Goal: Task Accomplishment & Management: Use online tool/utility

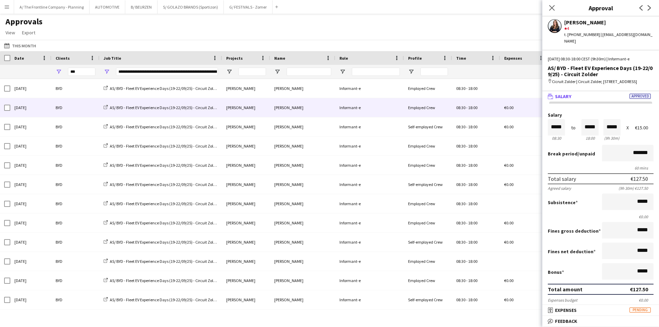
scroll to position [101, 0]
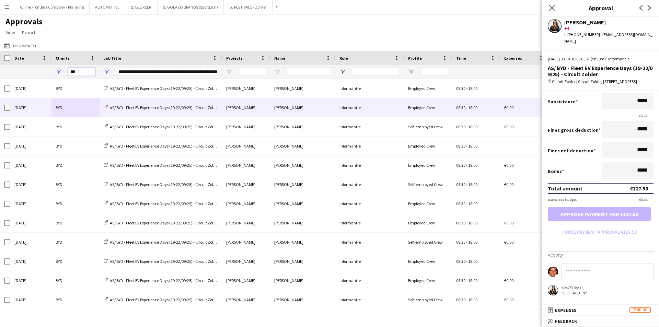
drag, startPoint x: 79, startPoint y: 72, endPoint x: 44, endPoint y: 69, distance: 35.5
click at [44, 69] on div "**********" at bounding box center [339, 72] width 679 height 14
type input "**********"
click at [107, 71] on span "Open Filter Menu" at bounding box center [107, 72] width 6 height 6
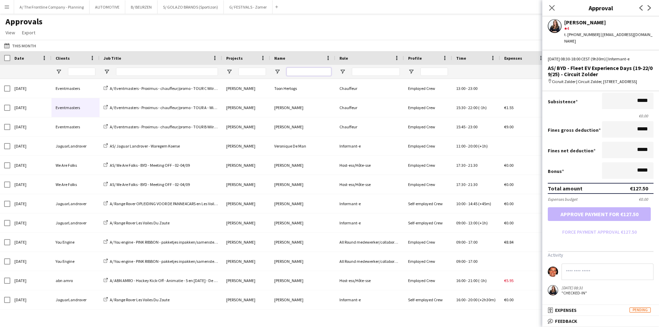
click at [317, 73] on input "Name Filter Input" at bounding box center [309, 72] width 45 height 8
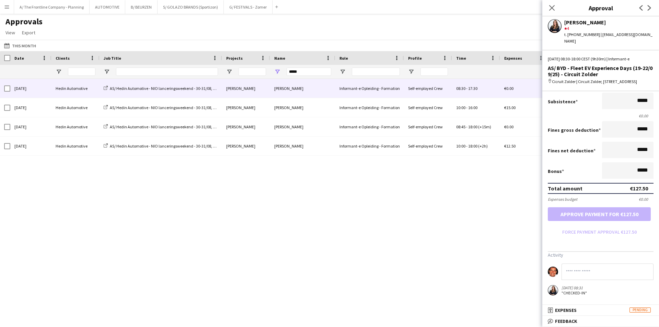
click at [56, 93] on div "Hedin Automotive" at bounding box center [75, 88] width 48 height 19
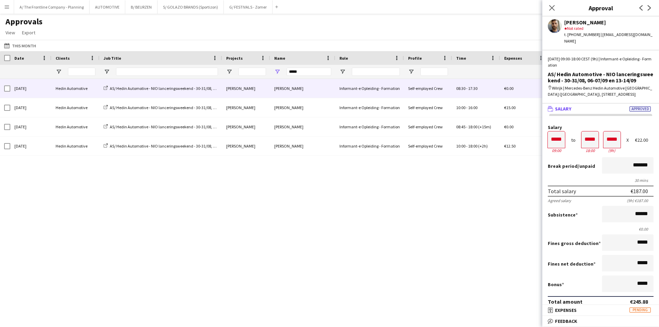
scroll to position [205, 0]
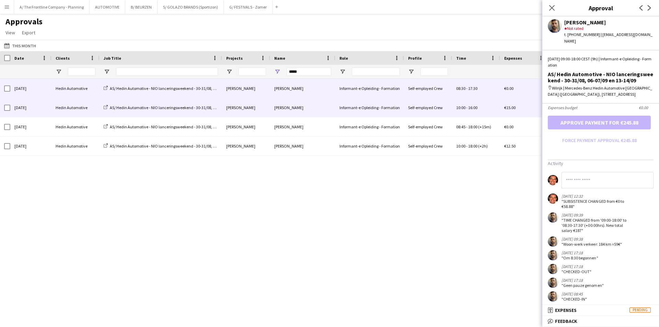
click at [73, 108] on div "Hedin Automotive" at bounding box center [75, 107] width 48 height 19
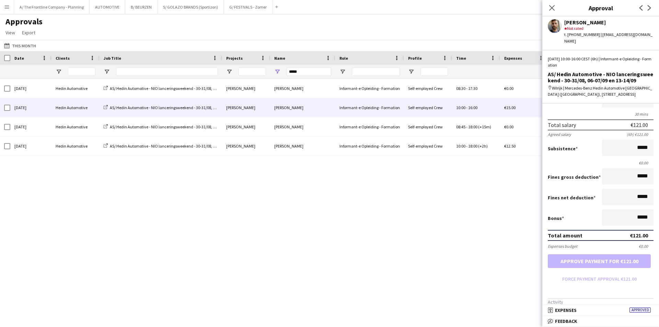
scroll to position [148, 0]
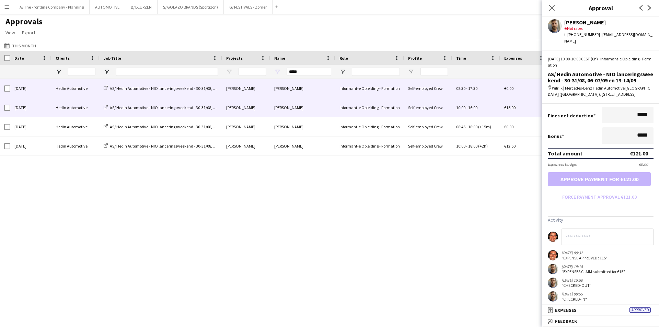
click at [61, 90] on div "Hedin Automotive" at bounding box center [75, 88] width 48 height 19
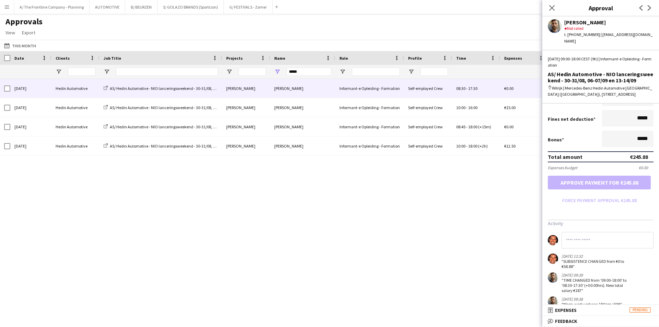
scroll to position [205, 0]
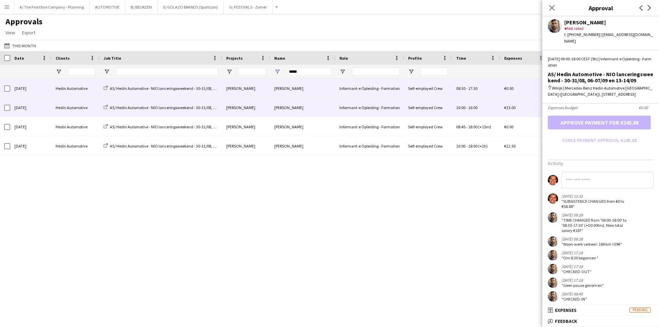
click at [62, 105] on div "Hedin Automotive" at bounding box center [75, 107] width 48 height 19
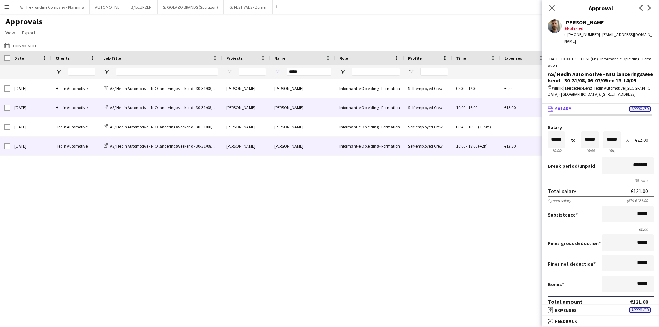
click at [66, 151] on div "Hedin Automotive" at bounding box center [75, 146] width 48 height 19
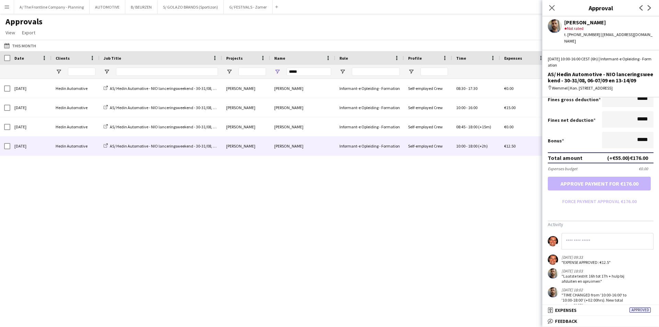
scroll to position [204, 0]
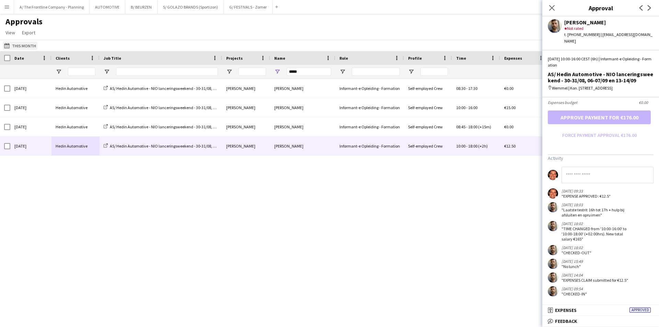
click at [17, 45] on button "This Month This Month" at bounding box center [20, 46] width 35 height 8
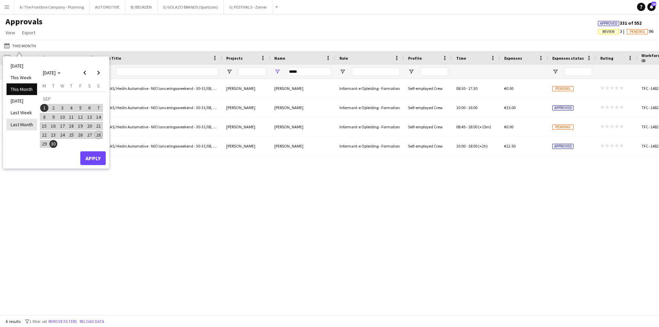
click at [11, 124] on li "Last Month" at bounding box center [22, 125] width 31 height 12
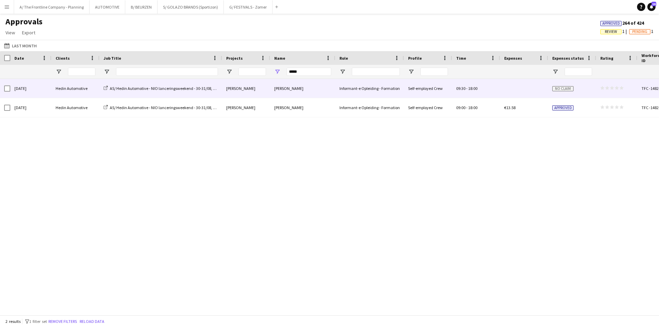
click at [45, 86] on div "[DATE]" at bounding box center [30, 88] width 41 height 19
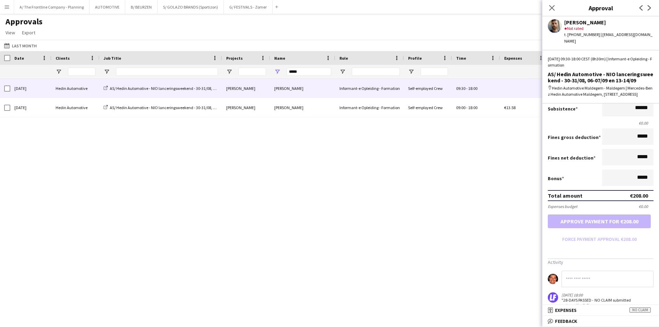
scroll to position [137, 0]
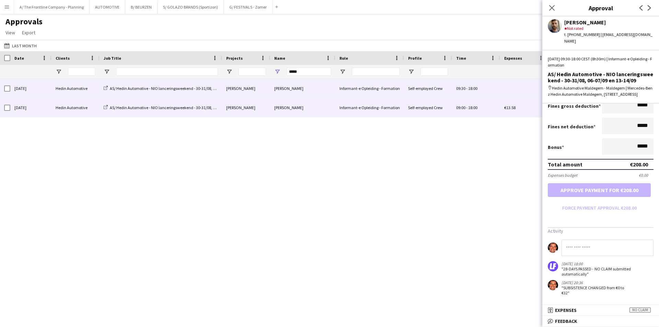
click at [64, 105] on div "Hedin Automotive" at bounding box center [75, 107] width 48 height 19
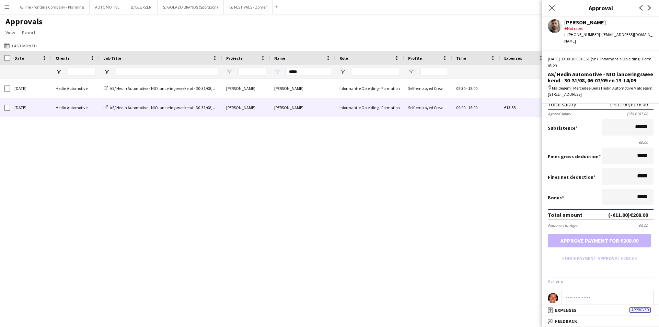
scroll to position [0, 0]
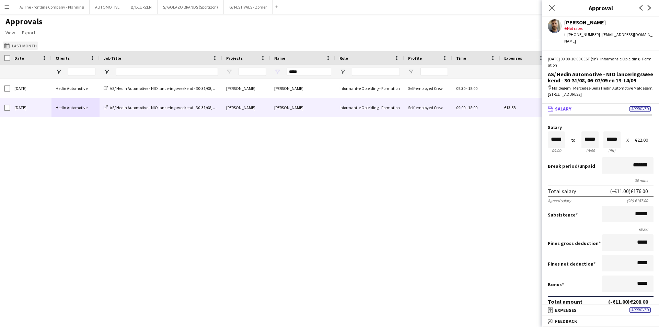
click at [22, 43] on button "This Month Last Month" at bounding box center [20, 46] width 35 height 8
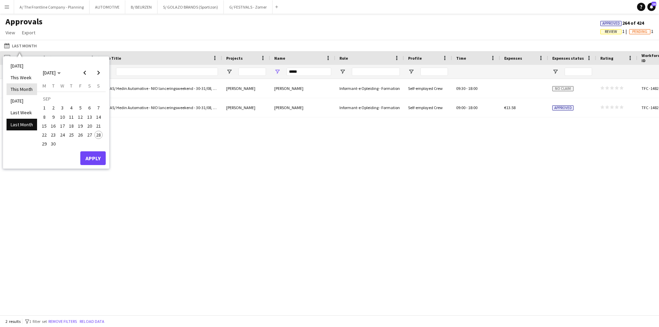
click at [24, 92] on li "This Month" at bounding box center [22, 89] width 31 height 12
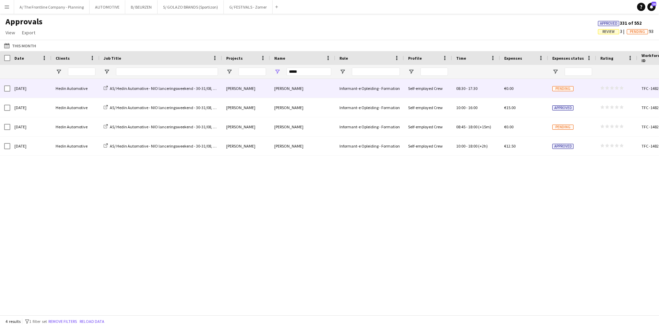
click at [49, 88] on div "[DATE]" at bounding box center [30, 88] width 41 height 19
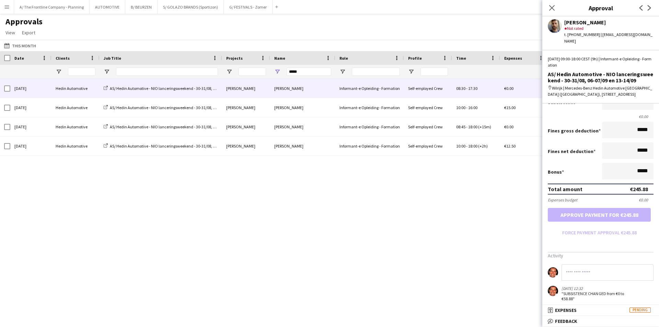
scroll to position [205, 0]
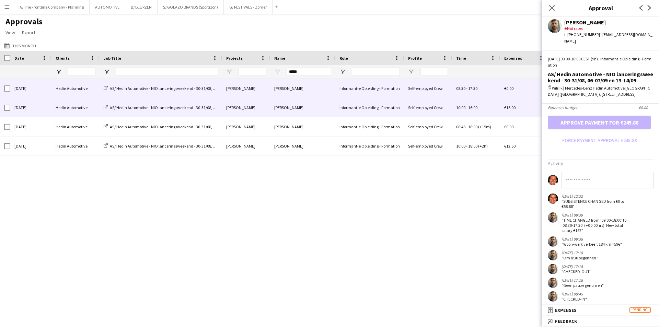
click at [77, 108] on div "Hedin Automotive" at bounding box center [75, 107] width 48 height 19
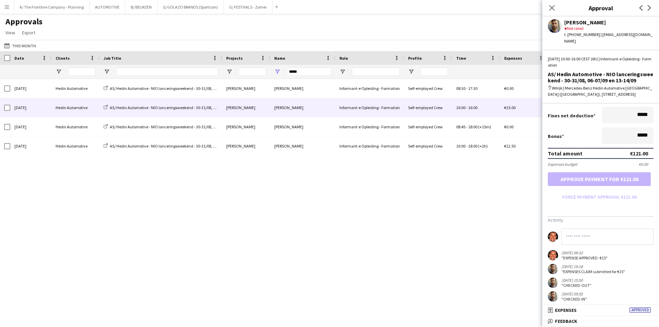
scroll to position [0, 0]
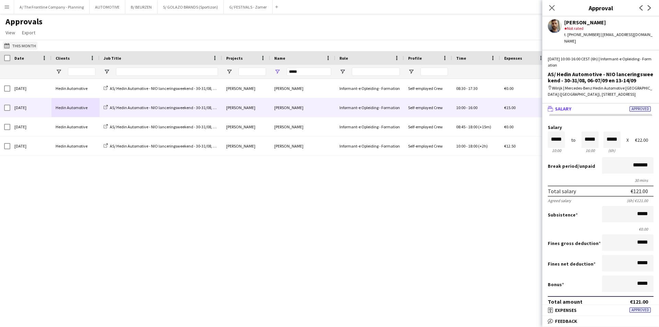
click at [19, 46] on button "This Month This Month" at bounding box center [20, 46] width 35 height 8
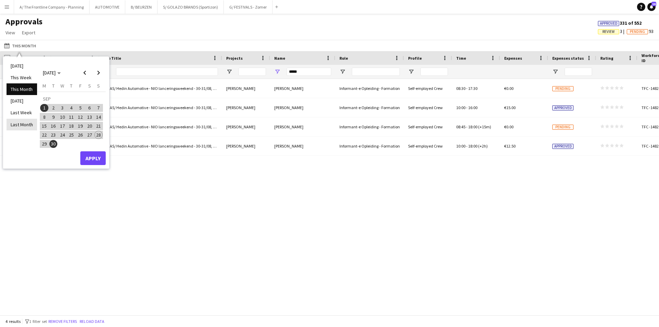
click at [20, 127] on li "Last Month" at bounding box center [22, 125] width 31 height 12
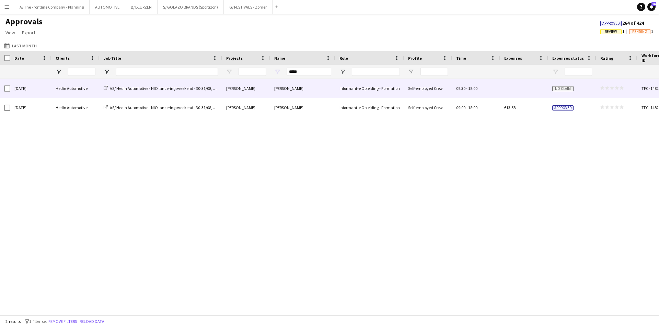
click at [60, 88] on div "Hedin Automotive" at bounding box center [75, 88] width 48 height 19
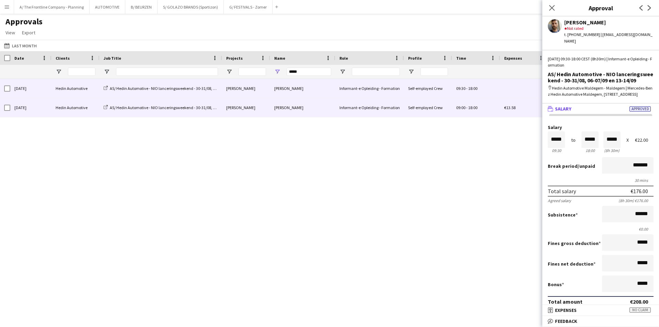
click at [57, 109] on div "Hedin Automotive" at bounding box center [75, 107] width 48 height 19
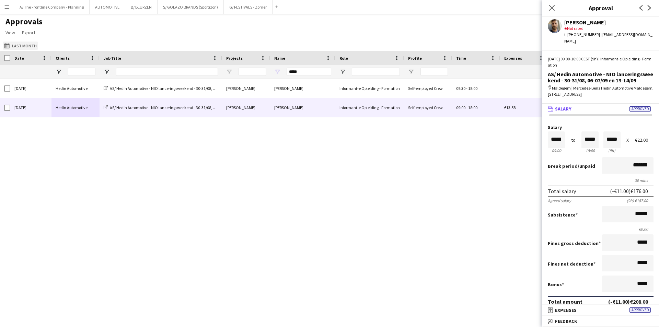
click at [23, 44] on button "This Month Last Month" at bounding box center [20, 46] width 35 height 8
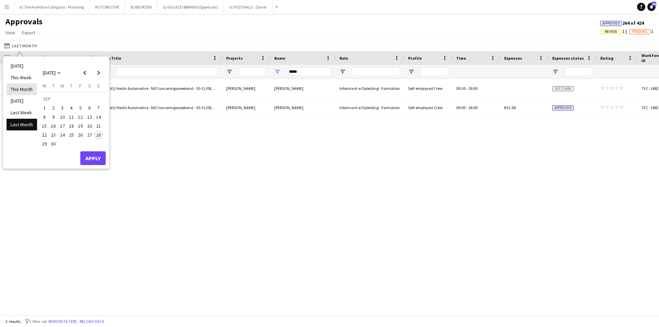
click at [20, 90] on li "This Month" at bounding box center [22, 89] width 31 height 12
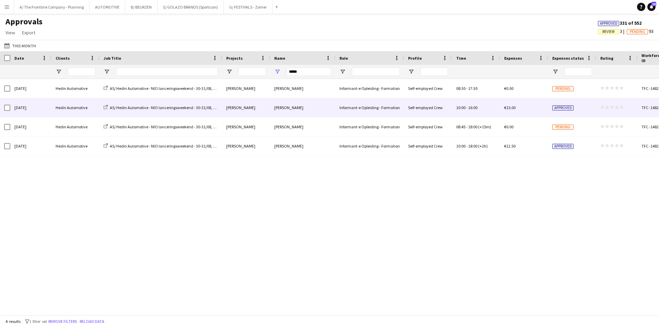
click at [31, 108] on div "[DATE]" at bounding box center [30, 107] width 41 height 19
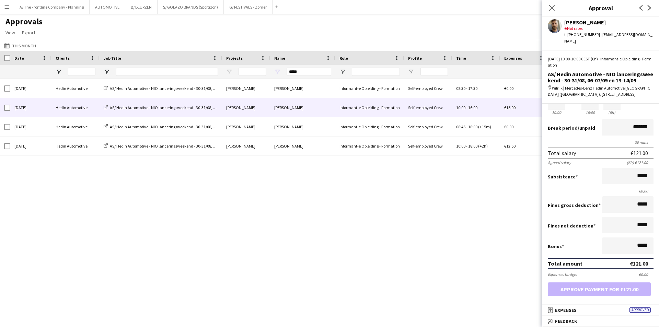
scroll to position [148, 0]
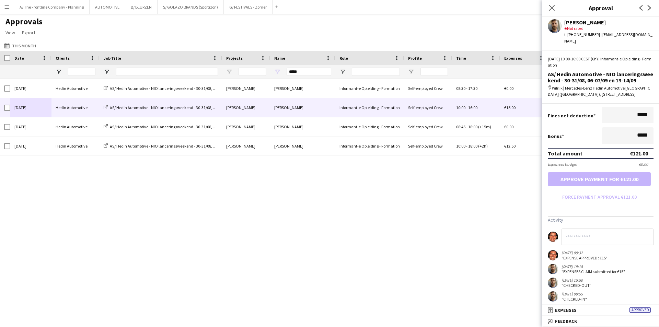
click at [22, 41] on div "This Month This Month [DATE] This Week This Month [DATE] Last Week Last Month […" at bounding box center [329, 45] width 659 height 11
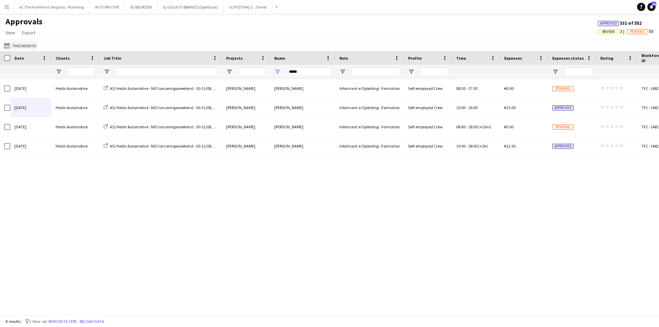
click at [23, 45] on button "This Month This Month" at bounding box center [20, 46] width 35 height 8
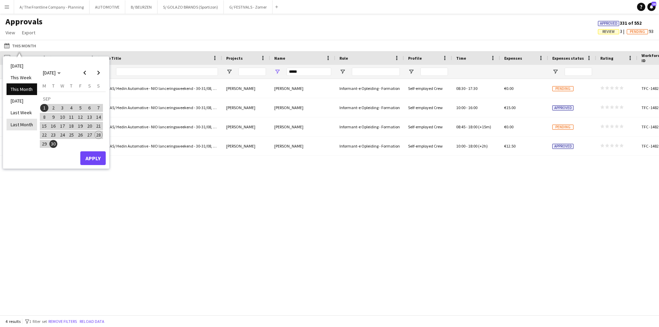
click at [25, 123] on li "Last Month" at bounding box center [22, 125] width 31 height 12
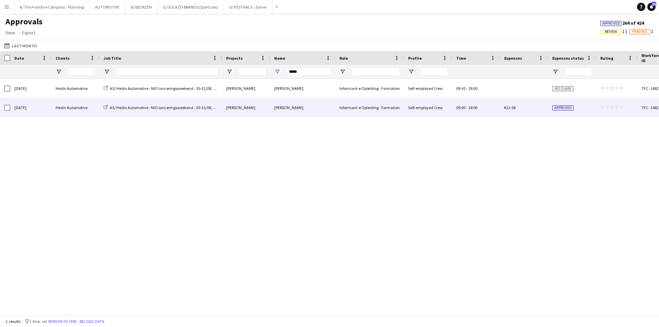
click at [38, 105] on div "[DATE]" at bounding box center [30, 107] width 41 height 19
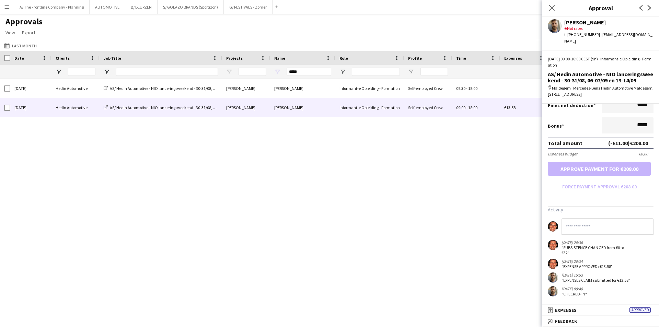
scroll to position [0, 0]
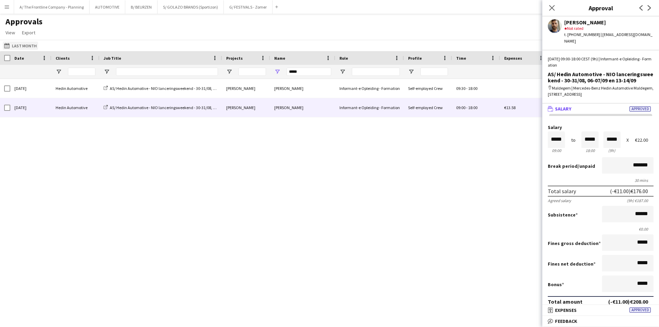
click at [11, 44] on app-icon "This Month" at bounding box center [8, 45] width 8 height 5
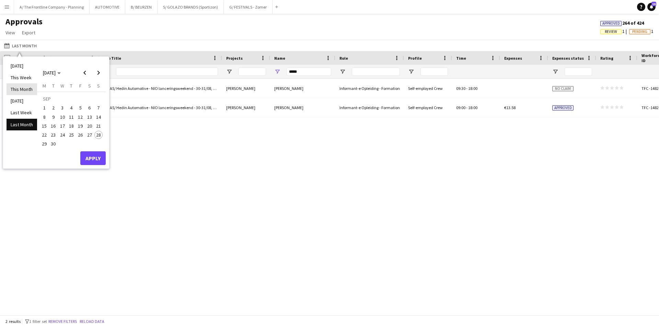
click at [18, 92] on li "This Month" at bounding box center [22, 89] width 31 height 12
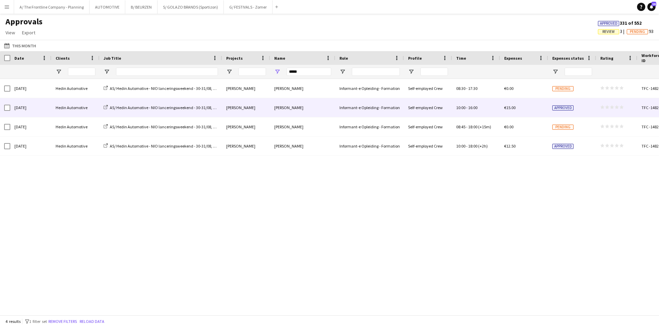
click at [35, 110] on div "[DATE]" at bounding box center [30, 107] width 41 height 19
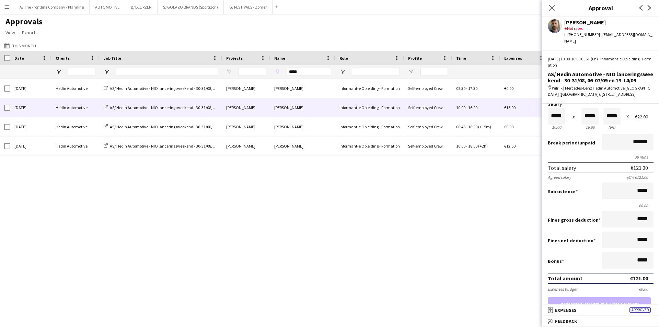
scroll to position [148, 0]
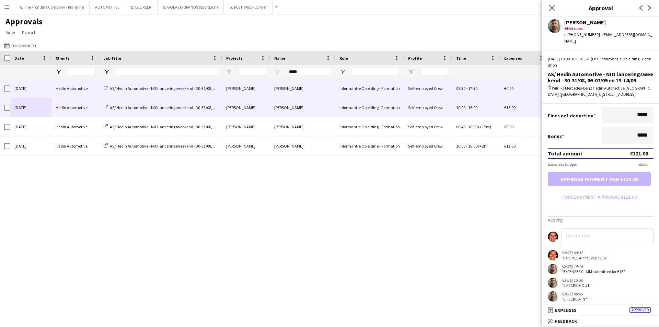
click at [64, 88] on div "Hedin Automotive" at bounding box center [75, 88] width 48 height 19
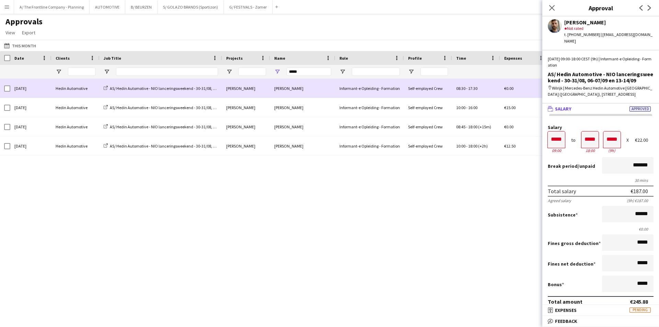
click at [56, 88] on div "Hedin Automotive" at bounding box center [75, 88] width 48 height 19
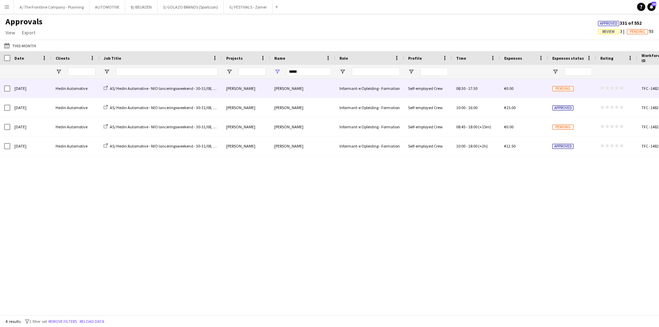
click at [48, 94] on div "[DATE]" at bounding box center [30, 88] width 41 height 19
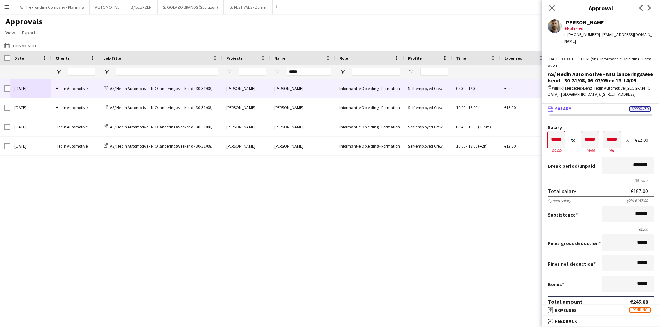
scroll to position [205, 0]
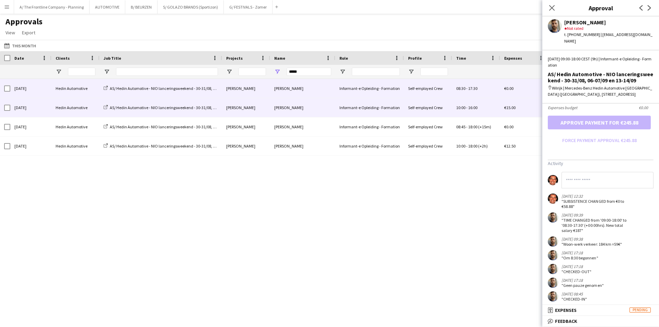
click at [43, 114] on div "[DATE]" at bounding box center [30, 107] width 41 height 19
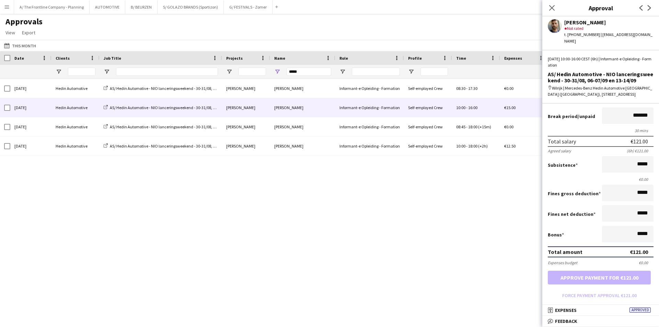
scroll to position [148, 0]
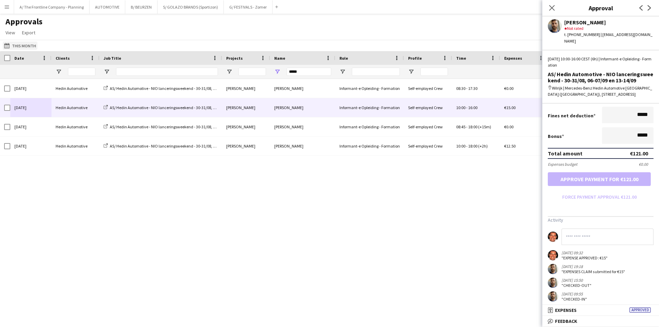
click at [24, 42] on button "This Month This Month" at bounding box center [20, 46] width 35 height 8
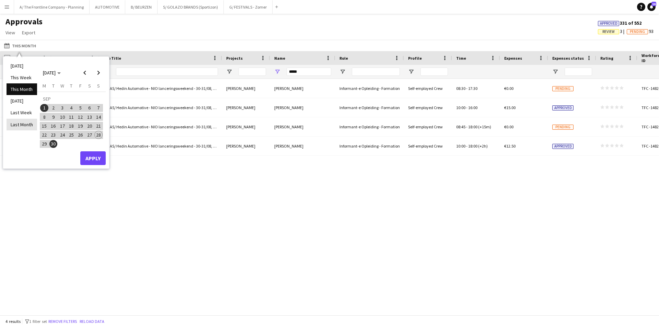
click at [26, 122] on li "Last Month" at bounding box center [22, 125] width 31 height 12
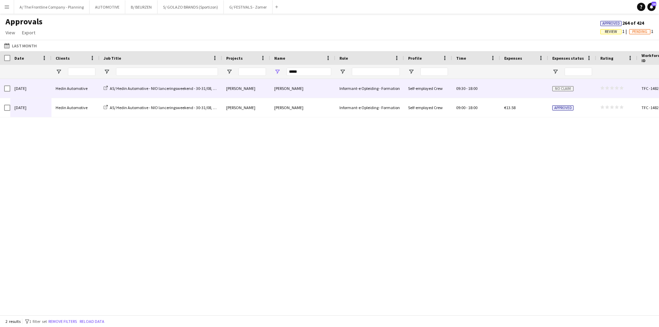
click at [33, 88] on div "[DATE]" at bounding box center [30, 88] width 41 height 19
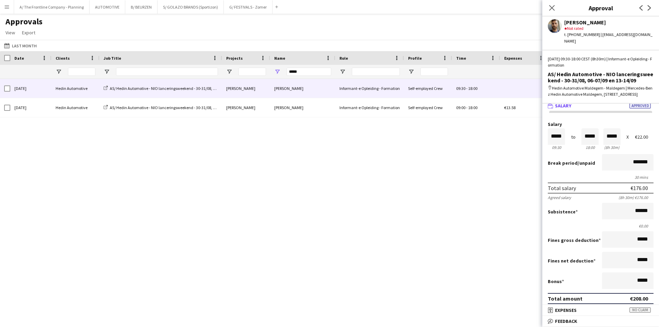
scroll to position [0, 0]
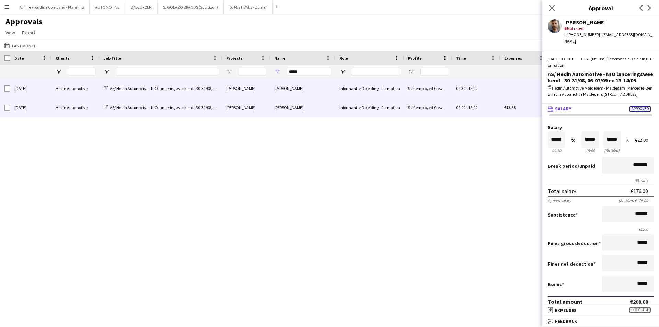
click at [20, 108] on div "[DATE]" at bounding box center [30, 107] width 41 height 19
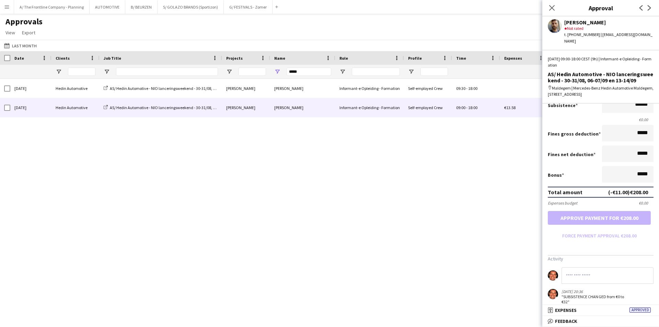
scroll to position [21, 0]
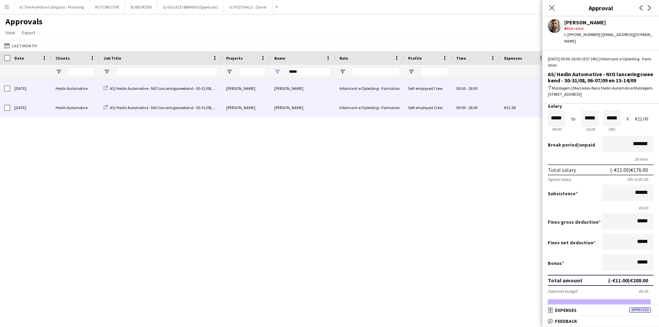
click at [79, 88] on div "Hedin Automotive" at bounding box center [75, 88] width 48 height 19
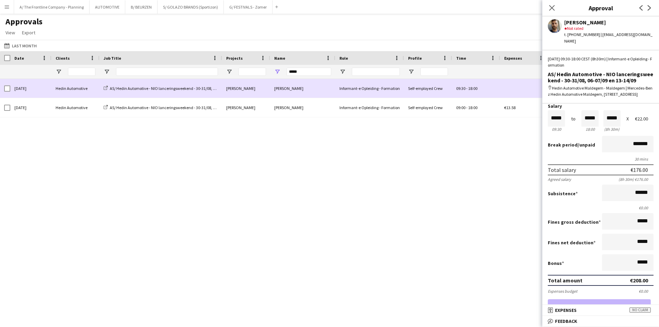
scroll to position [0, 0]
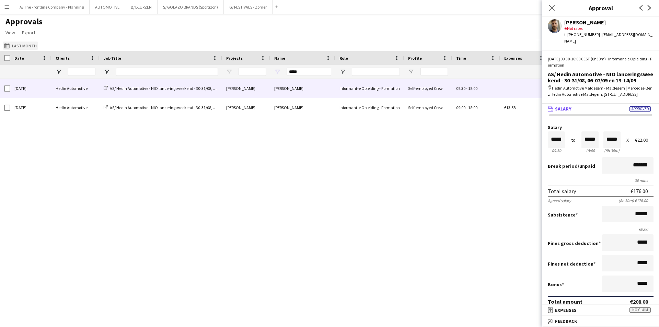
click at [25, 47] on button "This Month Last Month" at bounding box center [20, 46] width 35 height 8
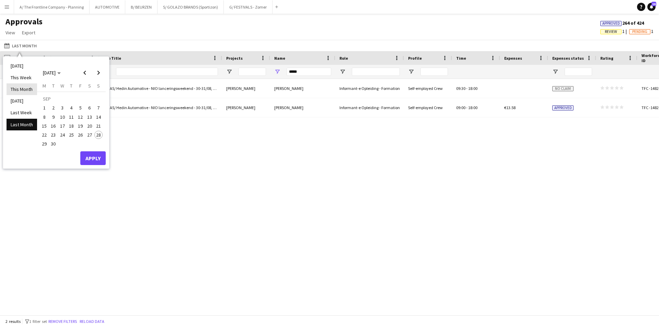
click at [25, 91] on li "This Month" at bounding box center [22, 89] width 31 height 12
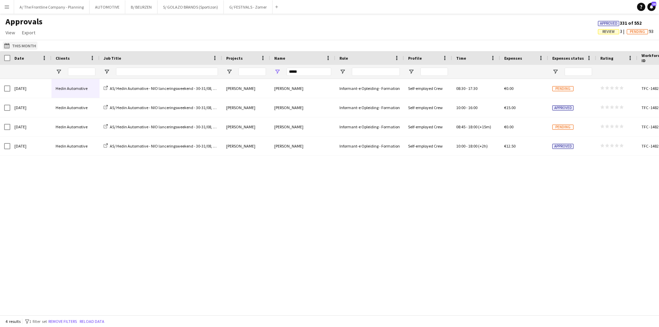
click at [23, 44] on button "This Month This Month" at bounding box center [20, 46] width 35 height 8
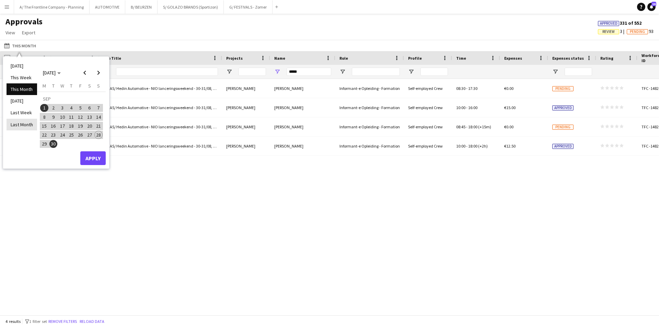
click at [20, 127] on li "Last Month" at bounding box center [22, 125] width 31 height 12
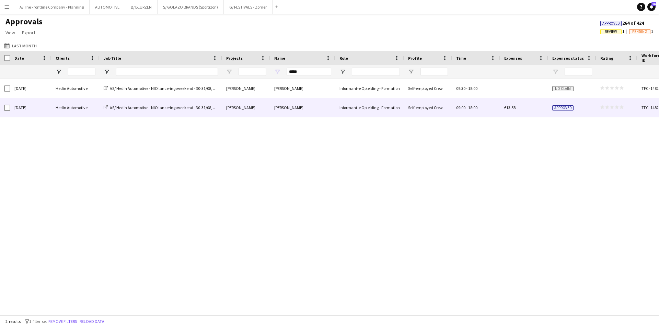
click at [30, 112] on div "[DATE]" at bounding box center [30, 107] width 41 height 19
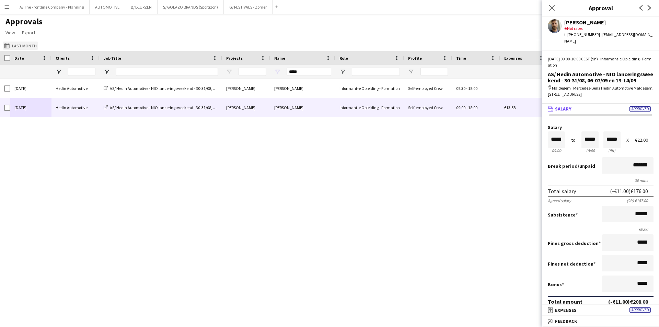
click at [24, 43] on button "This Month Last Month" at bounding box center [20, 46] width 35 height 8
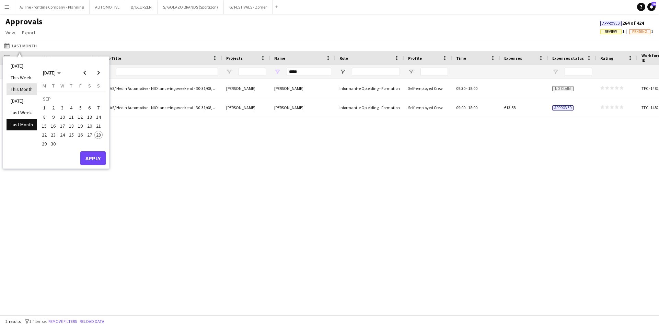
click at [26, 88] on li "This Month" at bounding box center [22, 89] width 31 height 12
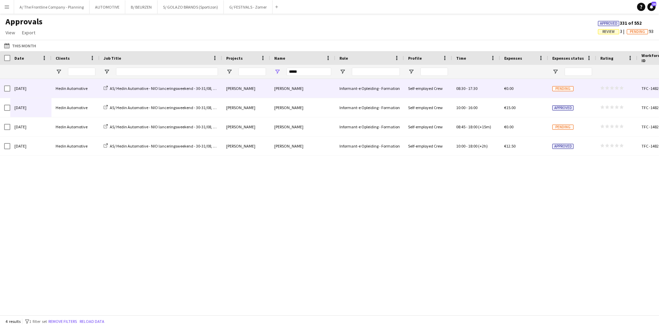
click at [49, 92] on div "[DATE]" at bounding box center [30, 88] width 41 height 19
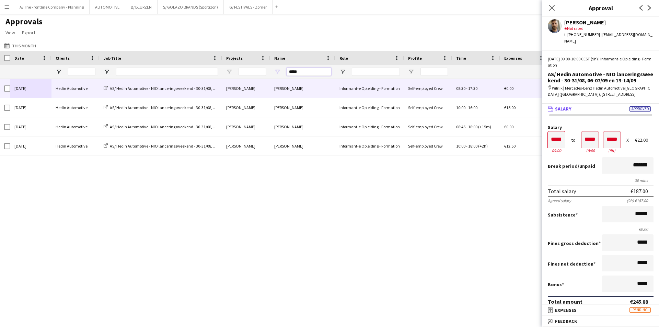
drag, startPoint x: 312, startPoint y: 70, endPoint x: 227, endPoint y: 76, distance: 85.3
click at [227, 76] on div "*****" at bounding box center [339, 72] width 679 height 14
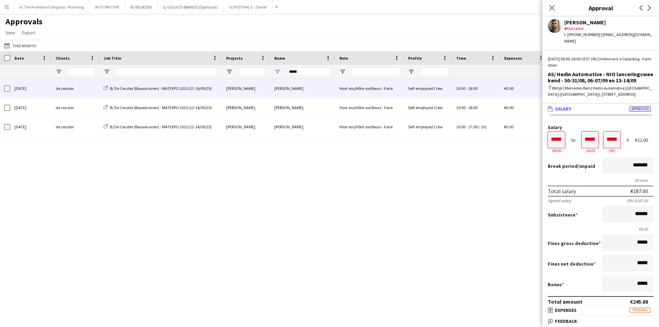
click at [71, 91] on div "de ceuster" at bounding box center [75, 88] width 48 height 19
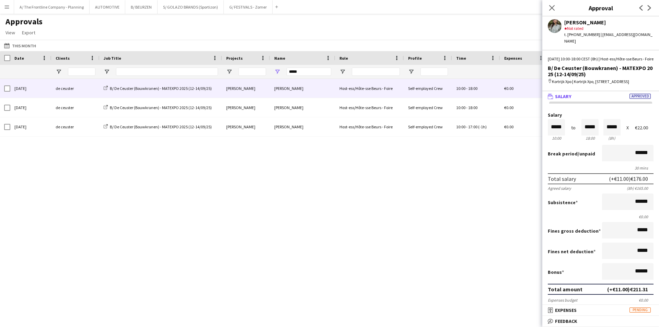
scroll to position [159, 0]
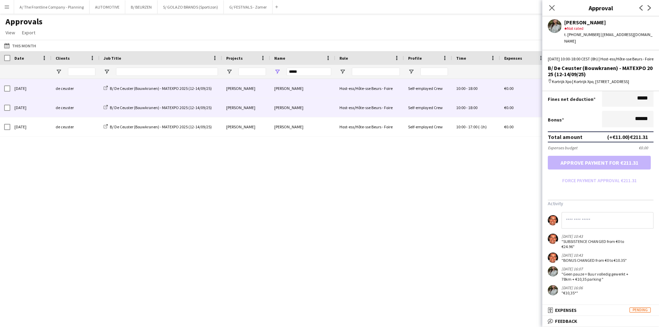
click at [77, 111] on div "de ceuster" at bounding box center [75, 107] width 48 height 19
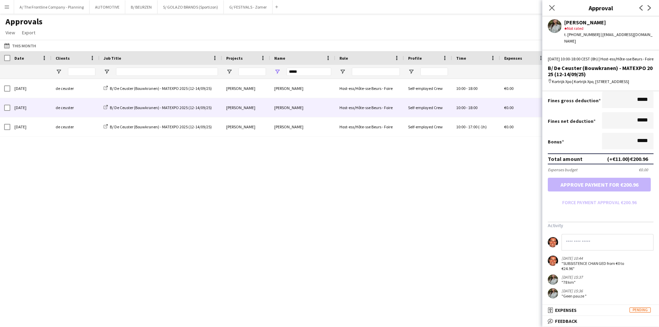
scroll to position [140, 0]
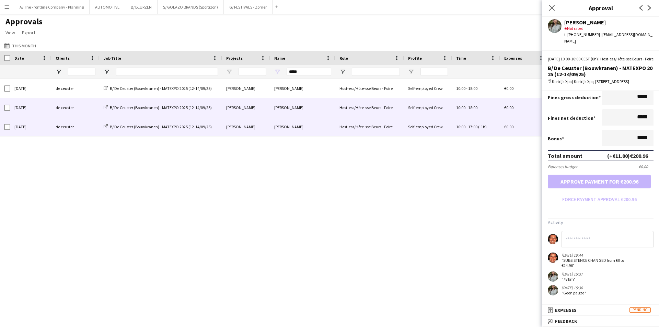
click at [83, 127] on div "de ceuster" at bounding box center [75, 126] width 48 height 19
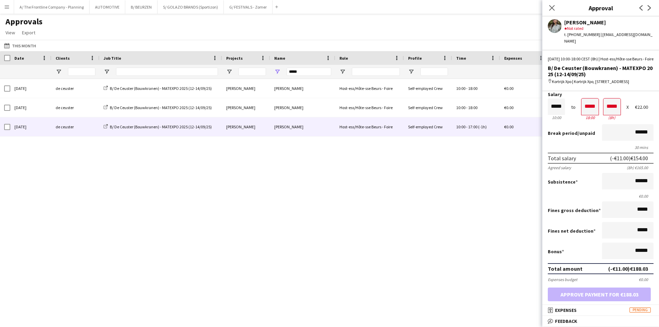
scroll to position [0, 0]
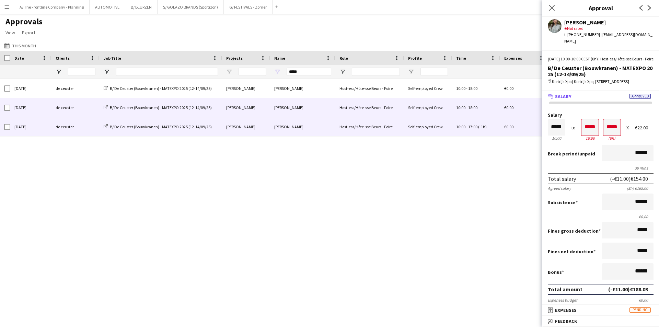
click at [49, 108] on div "[DATE]" at bounding box center [30, 107] width 41 height 19
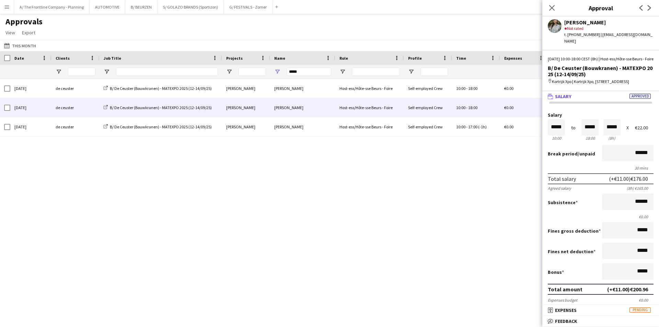
scroll to position [140, 0]
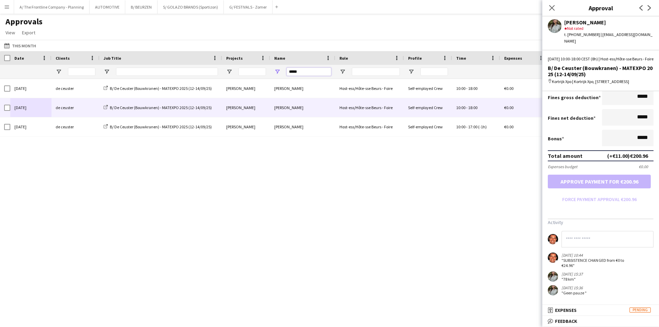
drag, startPoint x: 311, startPoint y: 71, endPoint x: 211, endPoint y: 75, distance: 100.6
click at [213, 73] on div "*****" at bounding box center [339, 72] width 679 height 14
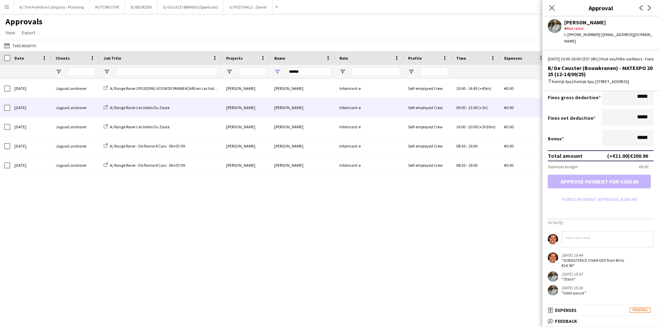
click at [28, 111] on div "[DATE]" at bounding box center [30, 107] width 41 height 19
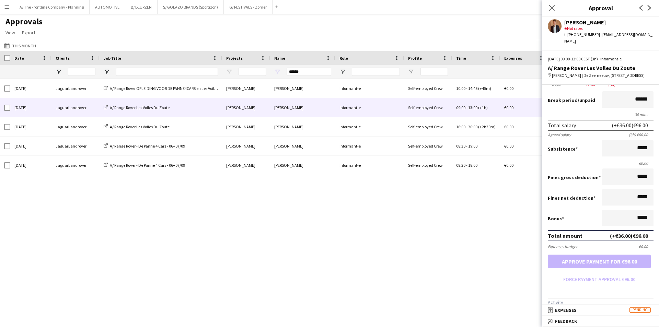
scroll to position [132, 0]
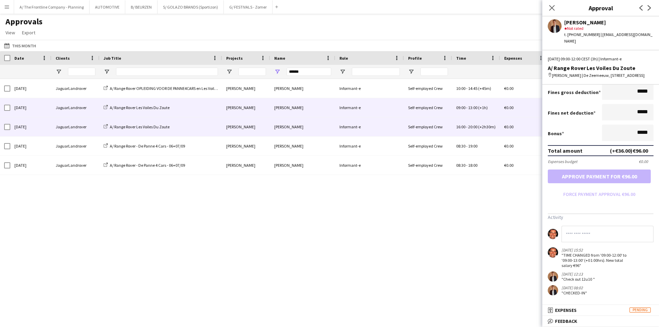
click at [73, 130] on div "JaguarLandrover" at bounding box center [75, 126] width 48 height 19
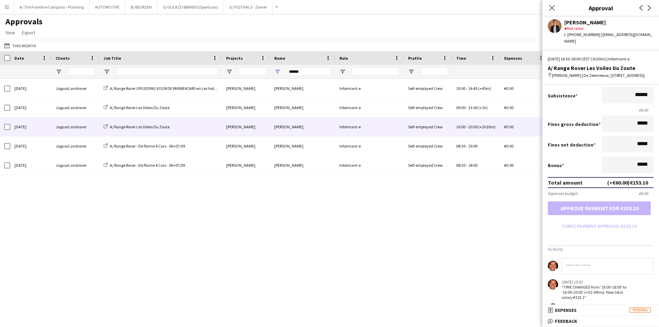
scroll to position [280, 0]
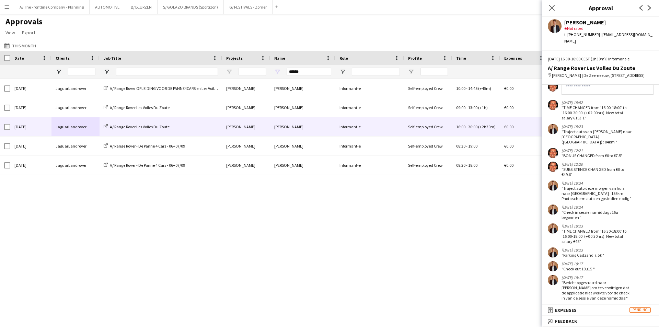
drag, startPoint x: 311, startPoint y: 77, endPoint x: 276, endPoint y: 73, distance: 35.2
click at [276, 73] on div "******" at bounding box center [302, 72] width 65 height 14
drag, startPoint x: 298, startPoint y: 68, endPoint x: 262, endPoint y: 72, distance: 36.6
click at [262, 72] on div "******" at bounding box center [339, 72] width 679 height 14
type input "*******"
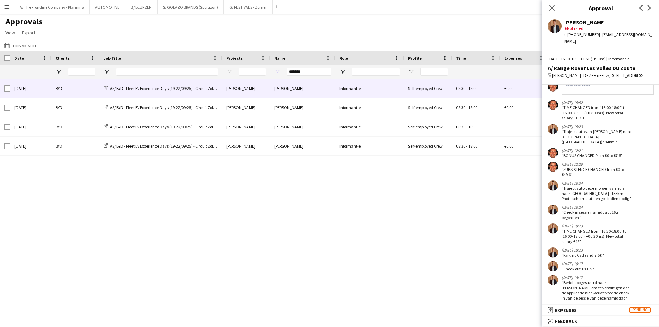
click at [81, 93] on div "BYD" at bounding box center [75, 88] width 48 height 19
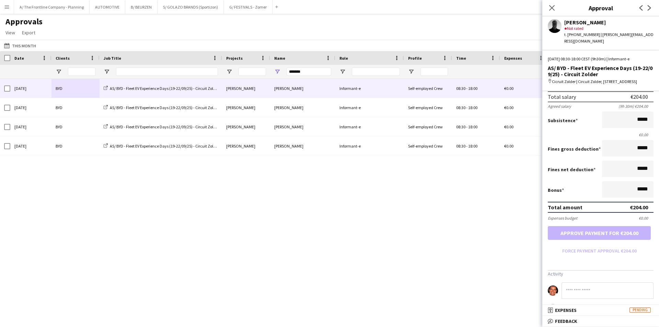
scroll to position [0, 0]
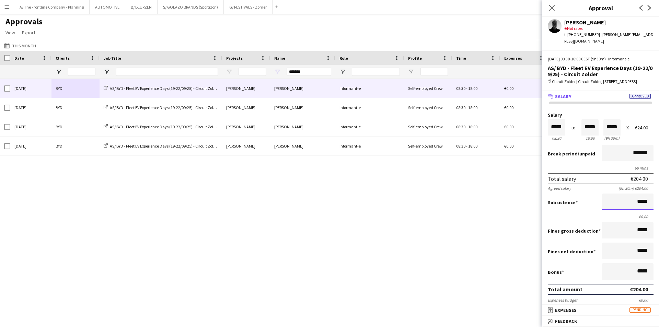
drag, startPoint x: 620, startPoint y: 199, endPoint x: 659, endPoint y: 202, distance: 39.2
click at [659, 202] on mat-expansion-panel "wallet Salary Approved Salary ***** 08:30 to ***** 18:00 ***** (9h 30m) X €24.0…" at bounding box center [600, 198] width 117 height 214
type input "******"
click at [548, 308] on button "Approve payment for €253.28" at bounding box center [599, 315] width 103 height 14
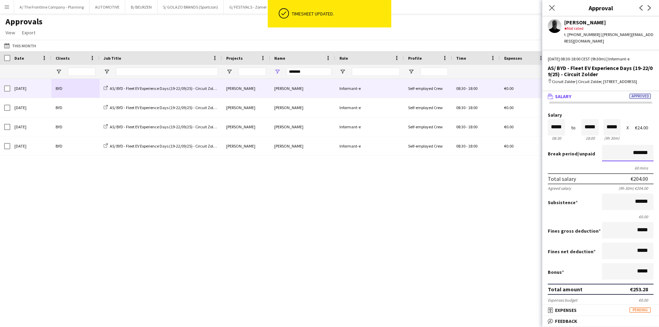
scroll to position [0, 0]
drag, startPoint x: 620, startPoint y: 153, endPoint x: 659, endPoint y: 158, distance: 39.2
click at [659, 158] on mat-expansion-panel "wallet Salary Approved Salary ***** 08:30 to ***** 18:00 ***** (9h 30m) X €24.0…" at bounding box center [600, 198] width 117 height 214
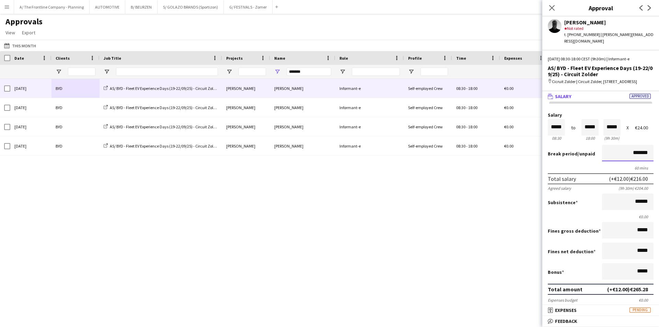
type input "*******"
click at [548, 308] on button "Approve payment for €265.28" at bounding box center [599, 315] width 103 height 14
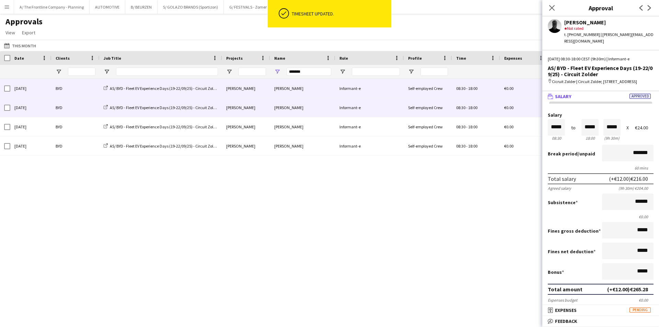
scroll to position [0, 0]
click at [75, 108] on div "BYD" at bounding box center [75, 107] width 48 height 19
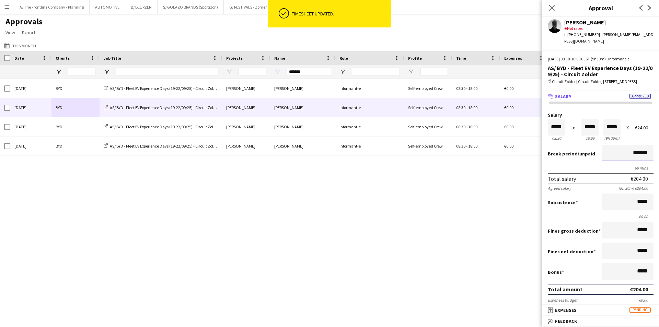
drag, startPoint x: 630, startPoint y: 149, endPoint x: 659, endPoint y: 149, distance: 28.5
click at [659, 149] on mat-expansion-panel "wallet Salary Approved Salary ***** 08:30 to ***** 18:00 ***** (9h 30m) X €24.0…" at bounding box center [600, 198] width 117 height 214
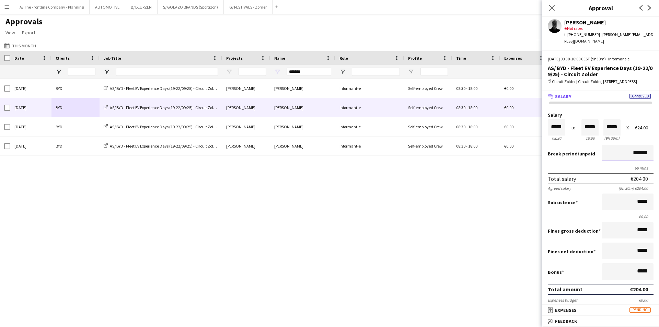
type input "******"
type input "*******"
drag, startPoint x: 605, startPoint y: 210, endPoint x: 609, endPoint y: 207, distance: 5.8
click at [608, 208] on div "Subsistence *****" at bounding box center [601, 203] width 106 height 18
click at [548, 308] on button "Approve payment for €216.00" at bounding box center [599, 315] width 103 height 14
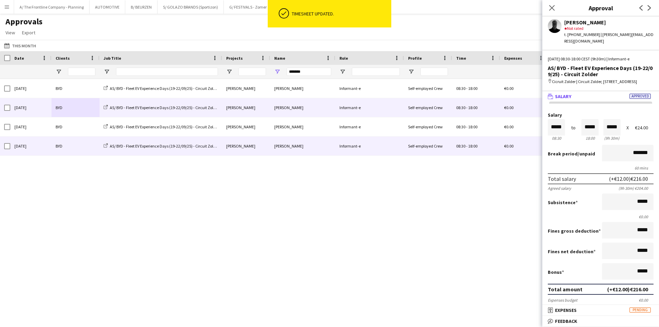
click at [82, 129] on div "BYD" at bounding box center [75, 126] width 48 height 19
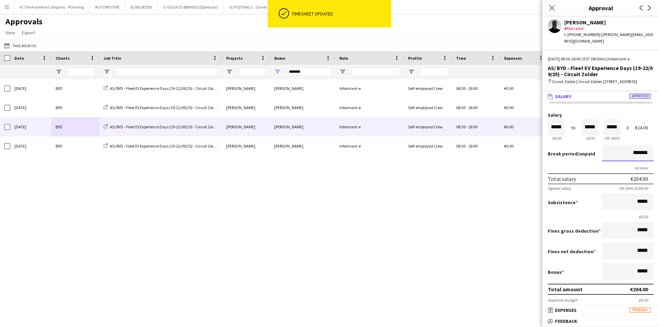
drag, startPoint x: 623, startPoint y: 152, endPoint x: 646, endPoint y: 161, distance: 25.2
click at [657, 154] on mat-expansion-panel "wallet Salary Approved Salary ***** 08:30 to ***** 18:00 ***** (9h 30m) X €24.0…" at bounding box center [600, 198] width 117 height 214
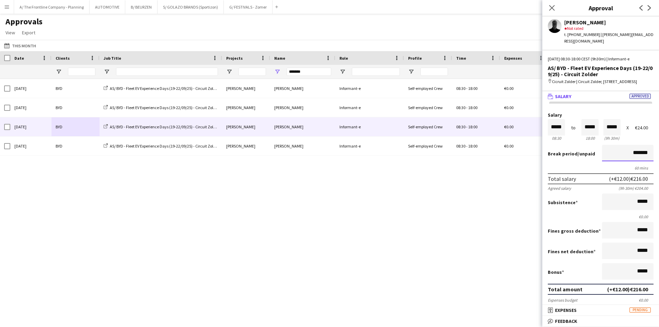
type input "*******"
type input "******"
click at [548, 308] on button "Approve payment for €265.28" at bounding box center [599, 315] width 103 height 14
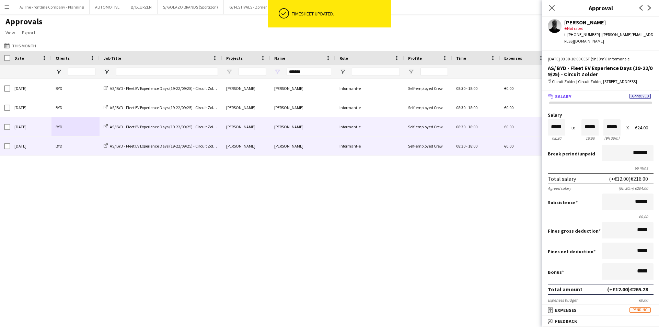
click at [62, 148] on div "BYD" at bounding box center [75, 146] width 48 height 19
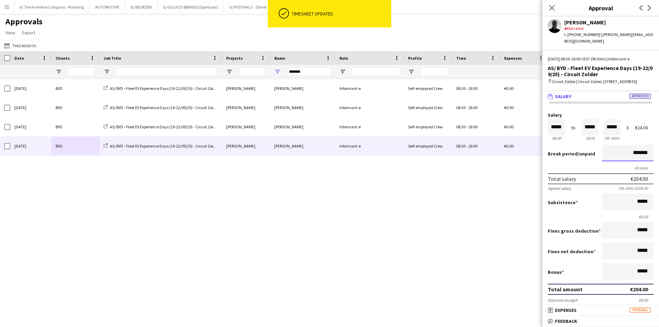
drag, startPoint x: 623, startPoint y: 156, endPoint x: 659, endPoint y: 154, distance: 35.4
click at [659, 154] on mat-expansion-panel "wallet Salary Approved Salary ***** 08:30 to ***** 18:00 ***** (9h 30m) X €24.0…" at bounding box center [600, 198] width 117 height 214
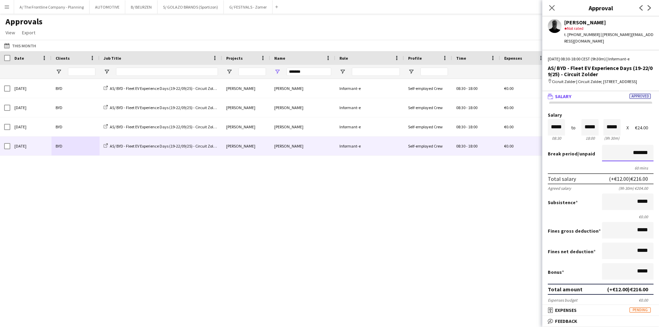
type input "*******"
type input "******"
click at [548, 308] on button "Approve payment for €265.28" at bounding box center [599, 315] width 103 height 14
drag, startPoint x: 311, startPoint y: 73, endPoint x: 264, endPoint y: 77, distance: 47.2
click at [264, 77] on div "*******" at bounding box center [339, 72] width 679 height 14
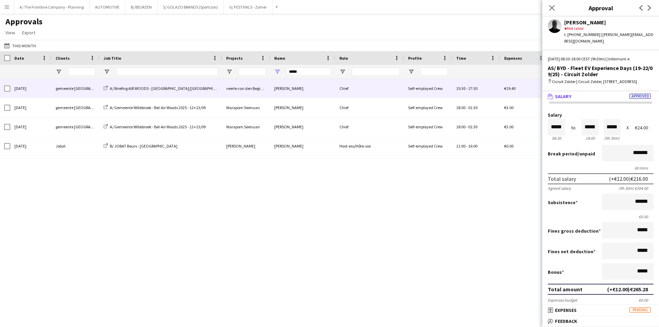
click at [82, 90] on div "gemeente [GEOGRAPHIC_DATA]" at bounding box center [75, 88] width 48 height 19
click at [406, 210] on div "[DATE] gemeente [GEOGRAPHIC_DATA] A/ Briefing AIR WOODS - Willebroek/[PERSON_NA…" at bounding box center [329, 194] width 659 height 231
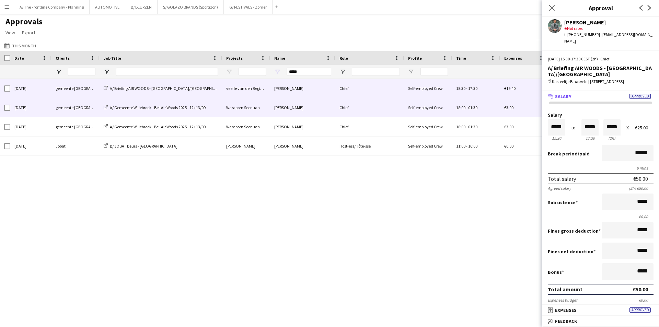
click at [74, 106] on div "gemeente [GEOGRAPHIC_DATA]" at bounding box center [75, 107] width 48 height 19
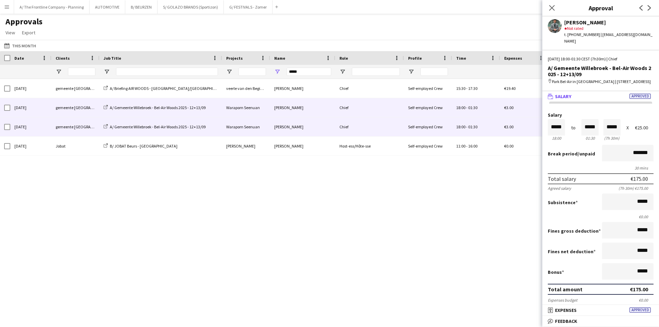
click at [77, 120] on div "gemeente [GEOGRAPHIC_DATA]" at bounding box center [75, 126] width 48 height 19
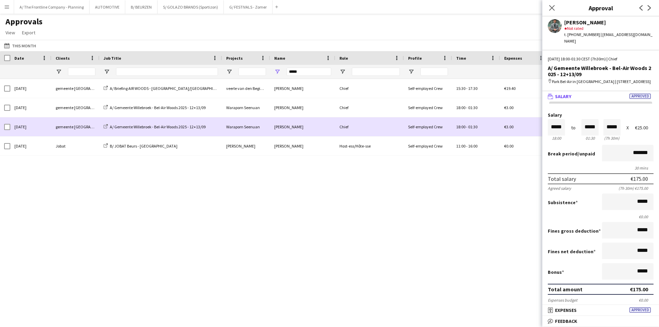
click at [74, 123] on div "gemeente [GEOGRAPHIC_DATA]" at bounding box center [75, 126] width 48 height 19
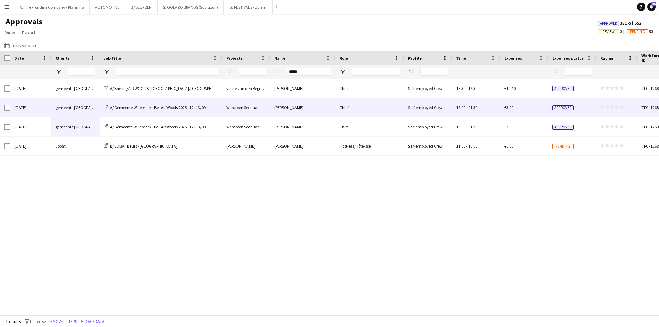
click at [55, 105] on div "gemeente [GEOGRAPHIC_DATA]" at bounding box center [75, 107] width 48 height 19
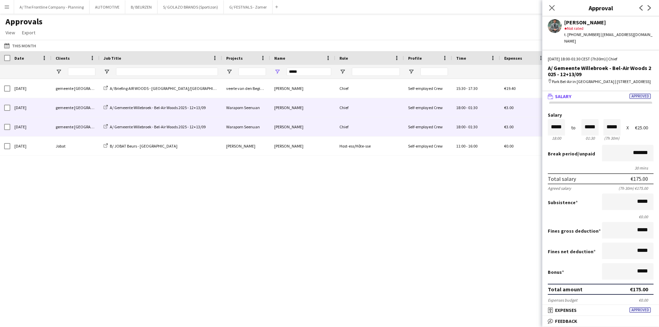
click at [35, 130] on div "[DATE]" at bounding box center [30, 126] width 41 height 19
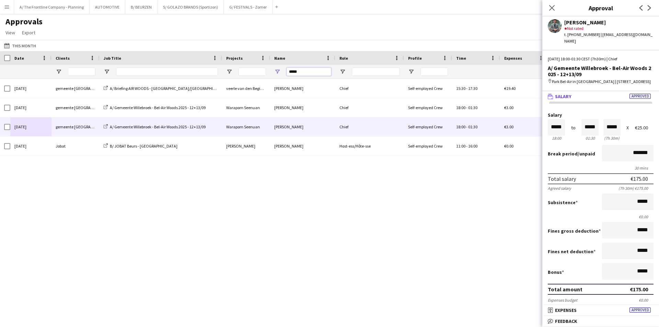
drag, startPoint x: 321, startPoint y: 73, endPoint x: 245, endPoint y: 72, distance: 75.5
click at [245, 72] on div "*****" at bounding box center [339, 72] width 679 height 14
type input "*******"
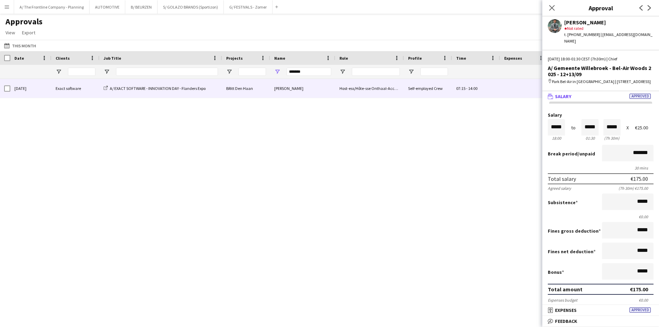
click at [67, 90] on div "Exact software" at bounding box center [75, 88] width 48 height 19
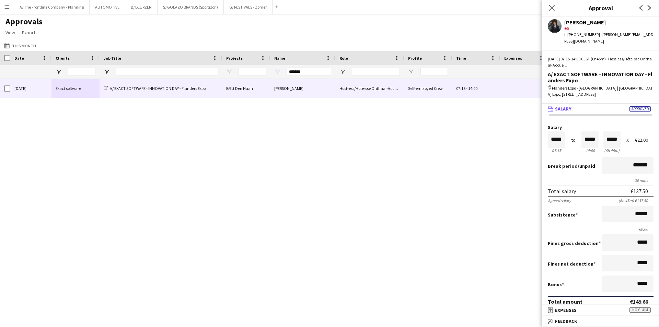
click at [280, 157] on div "[DATE] Exact software A/ EXACT SOFTWARE - INNOVATION DAY - Flanders Expo BRitt …" at bounding box center [329, 194] width 659 height 231
click at [58, 11] on button "A/ The Frontline Company - Planning Close" at bounding box center [52, 6] width 76 height 13
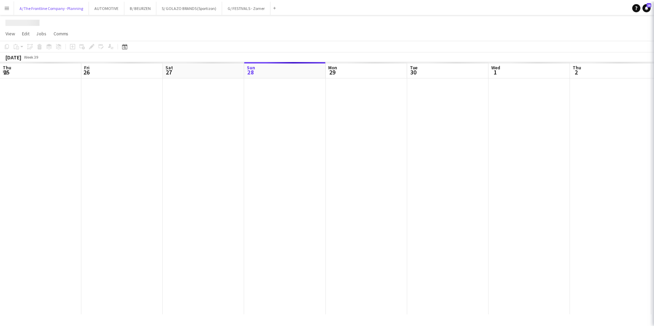
scroll to position [0, 164]
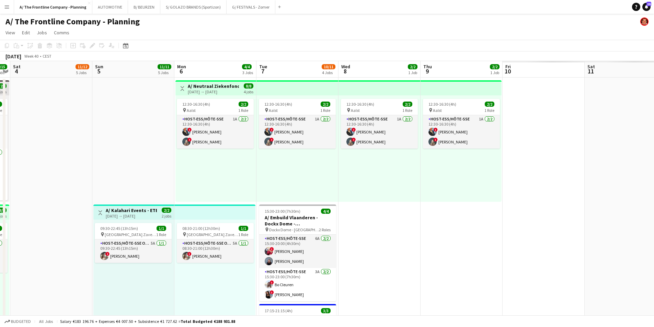
drag, startPoint x: 593, startPoint y: 186, endPoint x: 71, endPoint y: 166, distance: 522.2
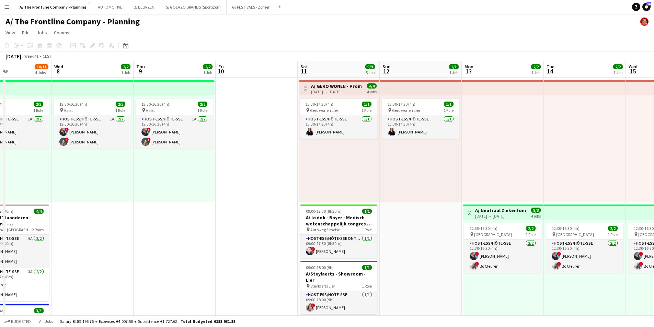
drag, startPoint x: 79, startPoint y: 153, endPoint x: 92, endPoint y: 155, distance: 12.8
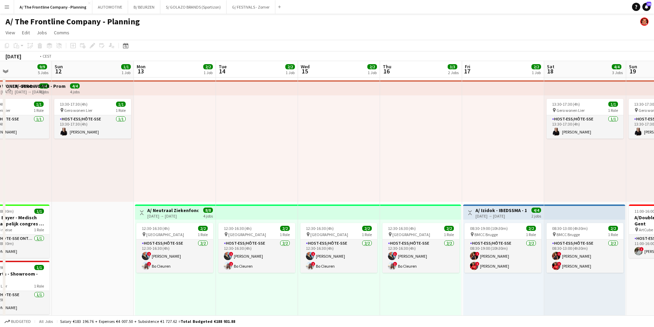
drag, startPoint x: 298, startPoint y: 157, endPoint x: 73, endPoint y: 146, distance: 225.8
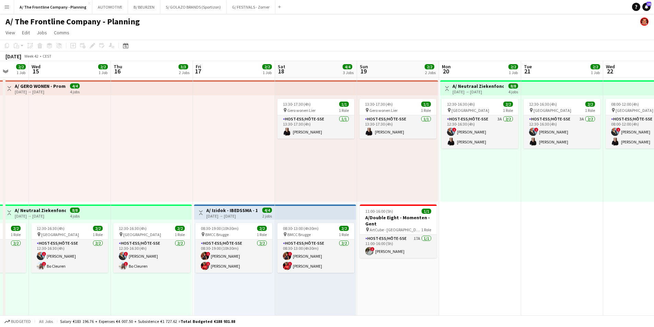
drag, startPoint x: 441, startPoint y: 169, endPoint x: 76, endPoint y: 156, distance: 365.2
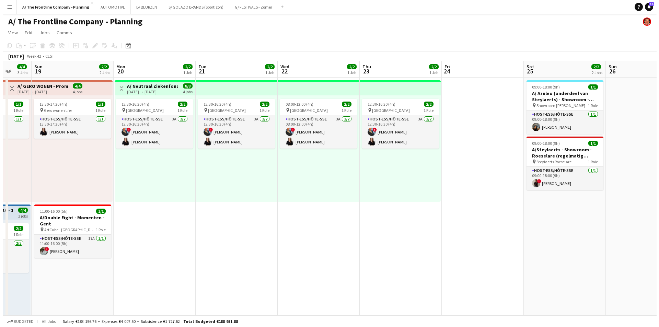
scroll to position [0, 231]
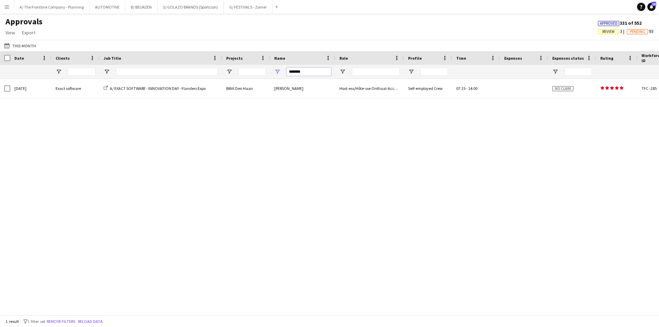
drag, startPoint x: 313, startPoint y: 72, endPoint x: 234, endPoint y: 73, distance: 79.3
click at [234, 73] on div "*******" at bounding box center [339, 72] width 679 height 14
type input "****"
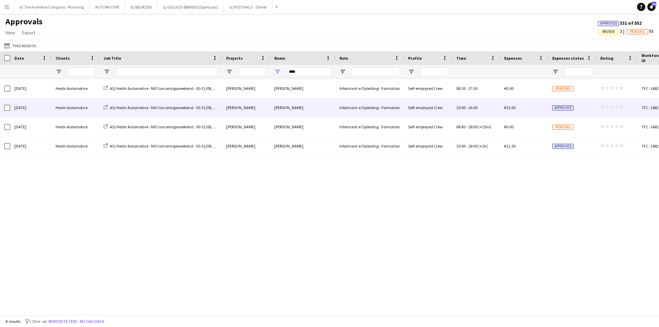
click at [26, 112] on div "[DATE]" at bounding box center [30, 107] width 41 height 19
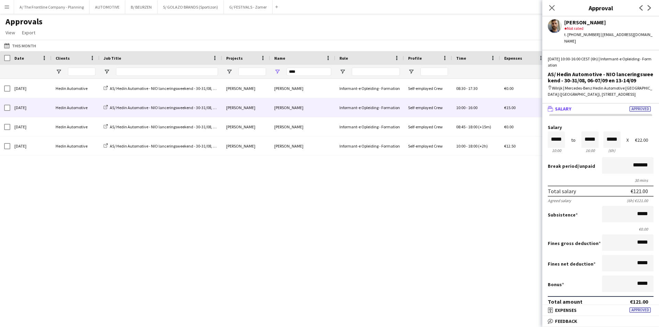
scroll to position [162, 0]
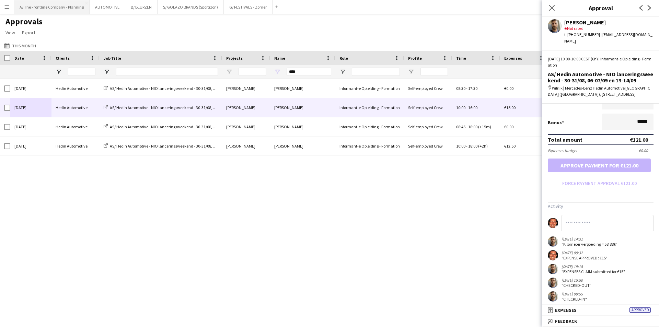
click at [48, 11] on button "A/ The Frontline Company - Planning Close" at bounding box center [52, 6] width 76 height 13
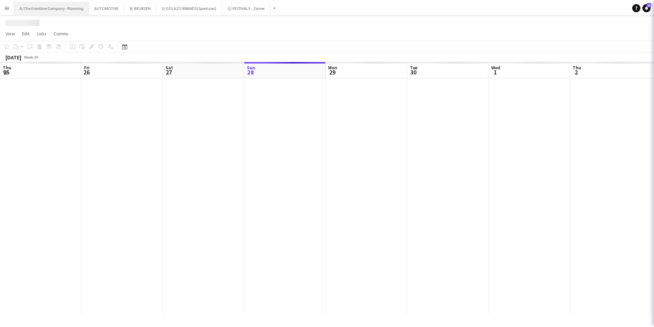
scroll to position [0, 164]
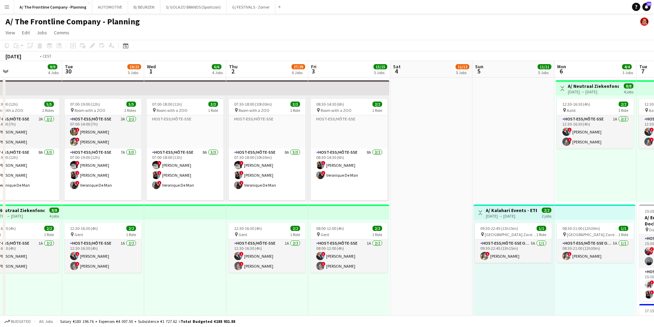
drag, startPoint x: 292, startPoint y: 225, endPoint x: 86, endPoint y: 203, distance: 207.1
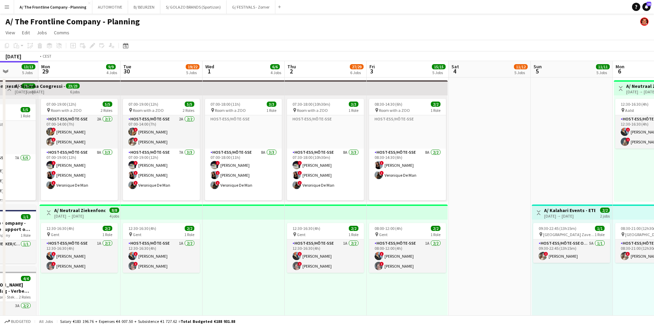
drag, startPoint x: 300, startPoint y: 185, endPoint x: 470, endPoint y: 169, distance: 170.7
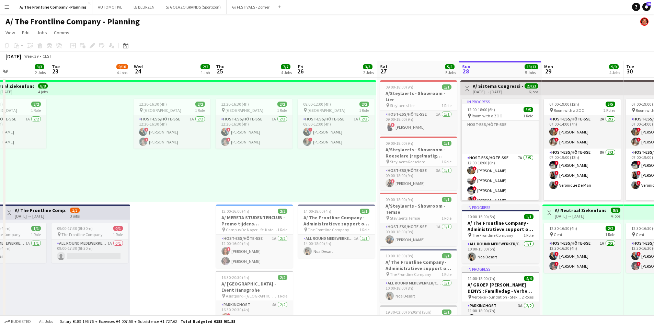
drag, startPoint x: 440, startPoint y: 158, endPoint x: 463, endPoint y: 156, distance: 22.8
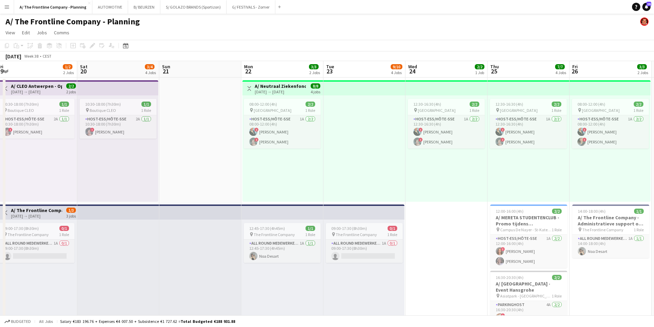
drag, startPoint x: 447, startPoint y: 160, endPoint x: 386, endPoint y: 164, distance: 61.2
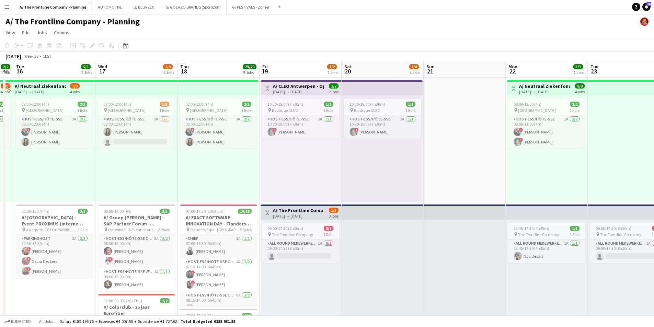
drag, startPoint x: 295, startPoint y: 158, endPoint x: 333, endPoint y: 152, distance: 38.5
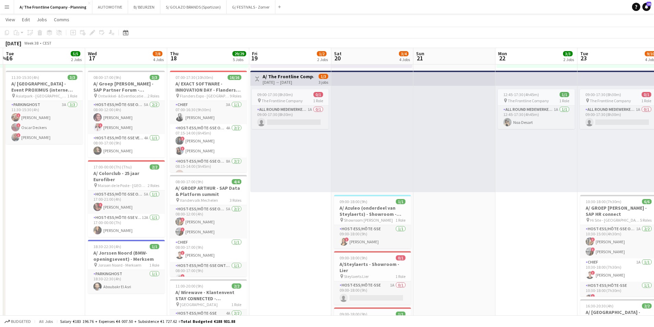
scroll to position [137, 0]
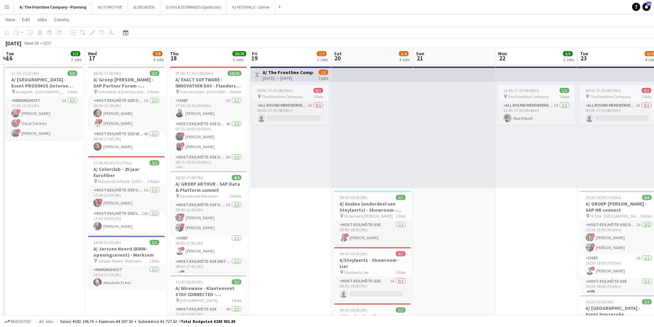
drag, startPoint x: 252, startPoint y: 175, endPoint x: -67, endPoint y: 178, distance: 318.6
click at [0, 178] on html "Menu Boards Boards Boards All jobs Status Workforce Workforce My Workforce Recr…" at bounding box center [327, 269] width 654 height 813
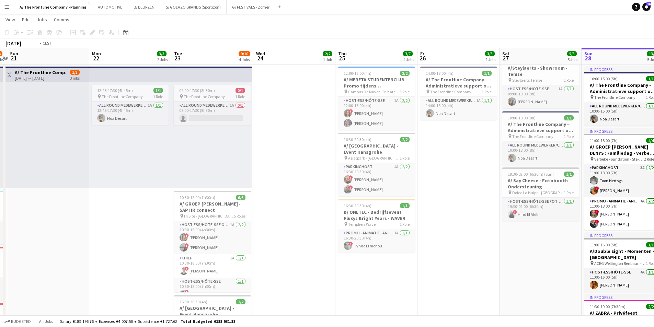
drag, startPoint x: 185, startPoint y: 173, endPoint x: -88, endPoint y: 176, distance: 273.3
click at [0, 176] on html "Menu Boards Boards Boards All jobs Status Workforce Workforce My Workforce Recr…" at bounding box center [327, 269] width 654 height 813
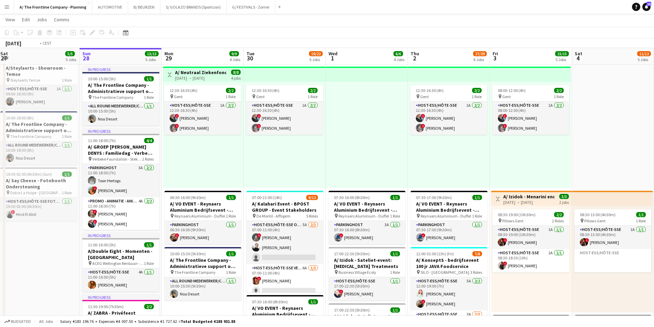
click at [25, 175] on app-calendar-viewport "Mon 22 3/3 2 Jobs Tue 23 9/10 4 Jobs Wed 24 2/2 1 Job Thu 25 7/7 4 Jobs Fri 26 …" at bounding box center [327, 276] width 654 height 775
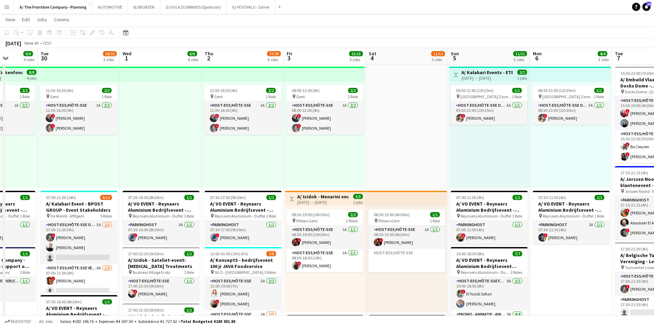
click at [0, 161] on html "Menu Boards Boards Boards All jobs Status Workforce Workforce My Workforce Recr…" at bounding box center [327, 269] width 654 height 813
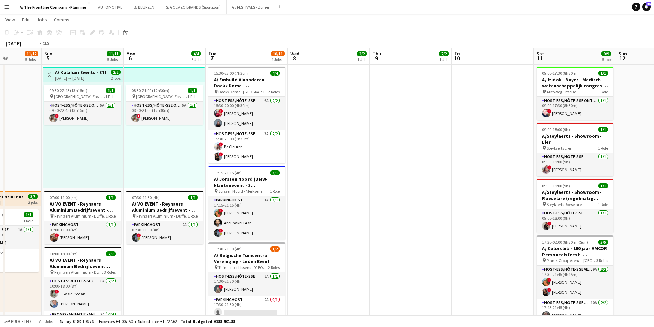
drag, startPoint x: 148, startPoint y: 174, endPoint x: 22, endPoint y: 175, distance: 126.0
click at [22, 175] on app-calendar-viewport "Thu 2 27/29 6 Jobs Fri 3 15/15 5 Jobs Sat 4 11/12 5 Jobs Sun 5 11/11 5 Jobs Mon…" at bounding box center [327, 276] width 654 height 775
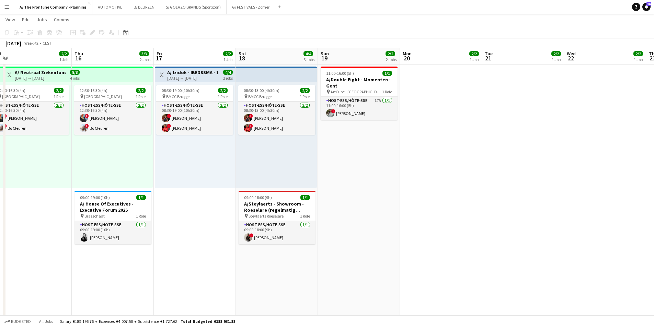
drag, startPoint x: 351, startPoint y: 188, endPoint x: 5, endPoint y: 171, distance: 346.5
click at [5, 171] on div "chevron-right D'Ieteren Center - vaste aanwerving chevron-right Capitole Sun 12…" at bounding box center [327, 276] width 654 height 775
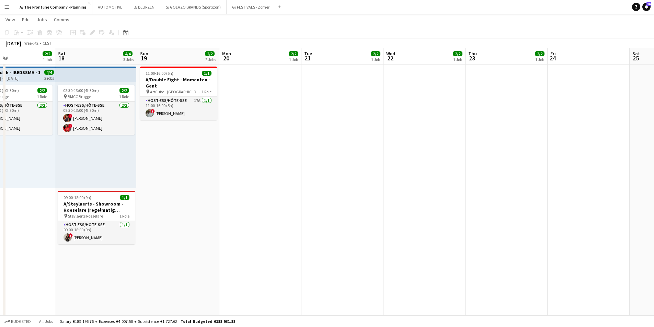
drag, startPoint x: 242, startPoint y: 187, endPoint x: 211, endPoint y: 181, distance: 31.5
click at [210, 182] on app-calendar-viewport "Wed 15 2/2 1 Job Thu 16 3/3 2 Jobs Fri 17 2/2 1 Job Sat 18 4/4 3 Jobs Sun 19 2/…" at bounding box center [327, 276] width 654 height 775
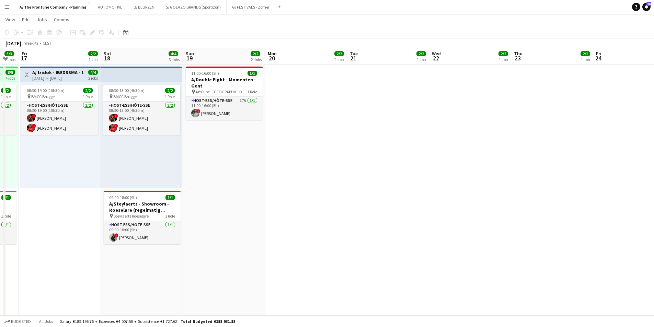
drag, startPoint x: 389, startPoint y: 194, endPoint x: 569, endPoint y: 178, distance: 180.9
click at [569, 178] on app-calendar-viewport "Wed 15 2/2 1 Job Thu 16 3/3 2 Jobs Fri 17 2/2 1 Job Sat 18 4/4 3 Jobs Sun 19 2/…" at bounding box center [327, 276] width 654 height 775
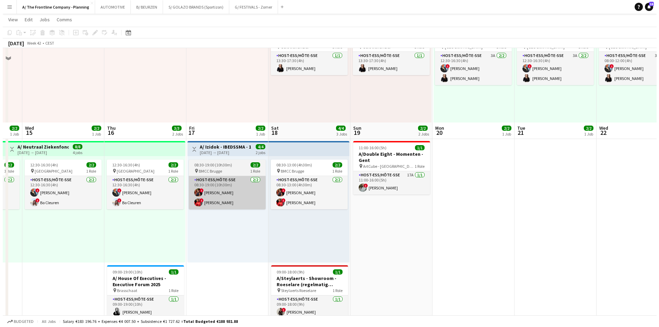
scroll to position [0, 0]
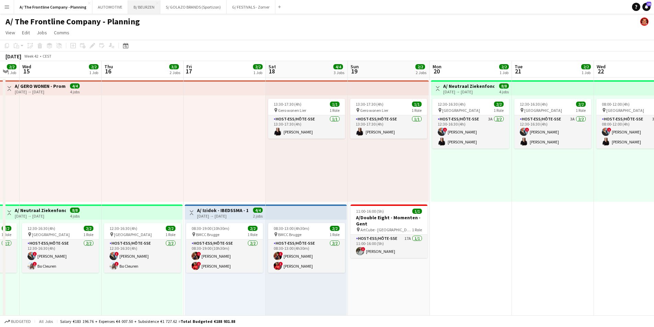
click at [142, 10] on button "B/ BEURZEN Close" at bounding box center [144, 6] width 32 height 13
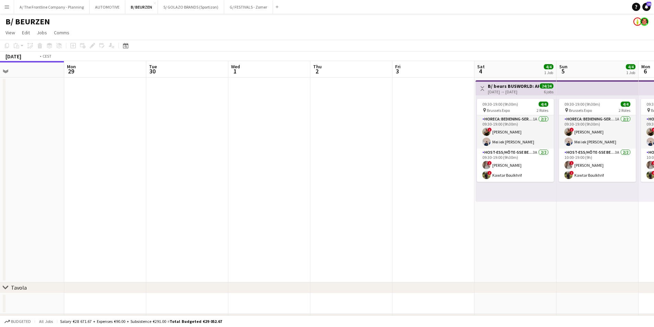
drag, startPoint x: 346, startPoint y: 132, endPoint x: 74, endPoint y: 132, distance: 272.6
click at [59, 130] on app-calendar-viewport "Thu 25 2/2 1 Job Fri 26 Sat 27 Sun 28 Mon 29 Tue 30 Wed 1 Thu 2 Fri 3 Sat 4 4/4…" at bounding box center [327, 219] width 654 height 316
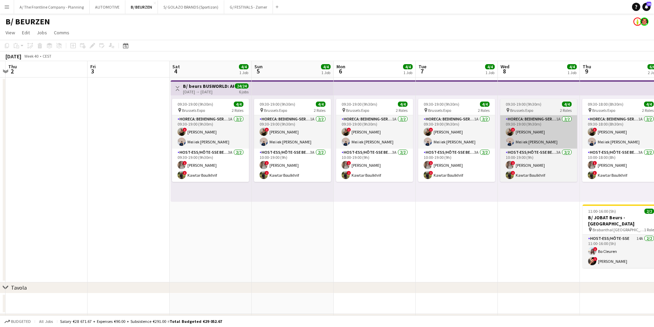
drag, startPoint x: 534, startPoint y: 156, endPoint x: 69, endPoint y: 141, distance: 464.7
click at [47, 141] on app-calendar-viewport "Mon 29 Tue 30 Wed 1 Thu 2 Fri 3 Sat 4 4/4 1 Job Sun 5 4/4 1 Job Mon 6 4/4 1 Job…" at bounding box center [327, 219] width 654 height 316
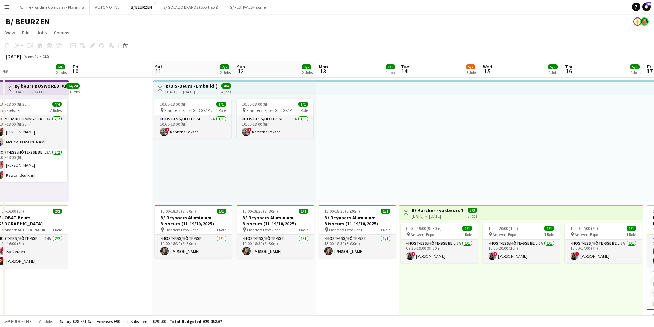
drag, startPoint x: 446, startPoint y: 152, endPoint x: 144, endPoint y: 146, distance: 302.2
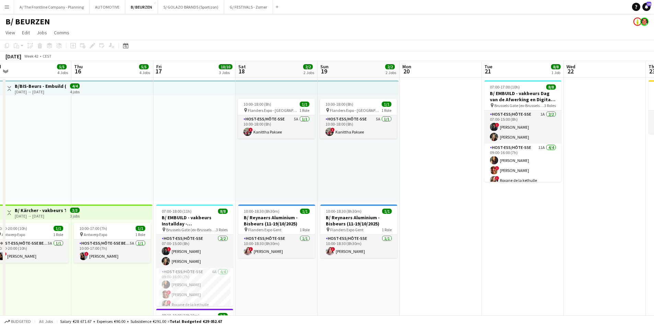
scroll to position [0, 222]
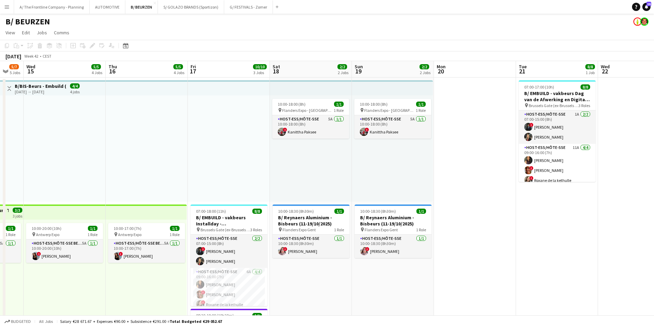
drag, startPoint x: 421, startPoint y: 146, endPoint x: 223, endPoint y: 135, distance: 197.7
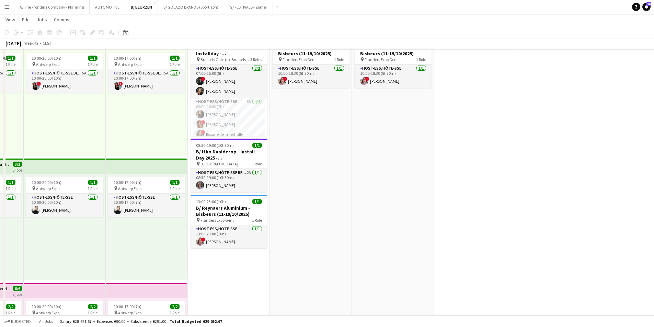
scroll to position [172, 0]
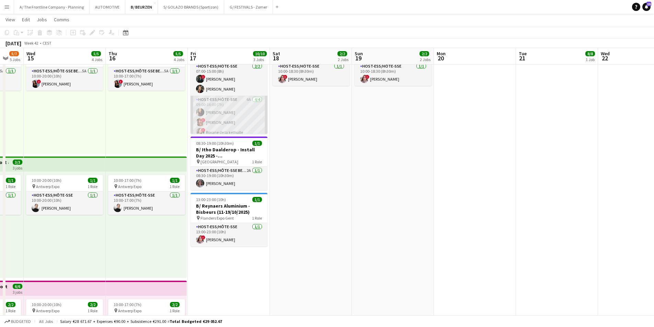
click at [218, 111] on app-card-role "Host-ess/Hôte-sse 6A [DATE] 09:00-16:00 (7h) [PERSON_NAME] ! [PERSON_NAME] ! Ro…" at bounding box center [229, 122] width 77 height 53
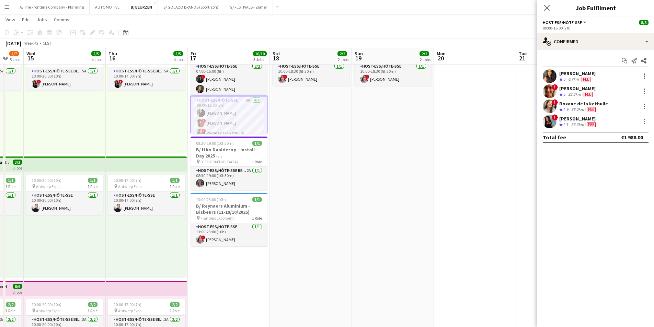
click at [570, 94] on div "32.2km" at bounding box center [574, 95] width 15 height 6
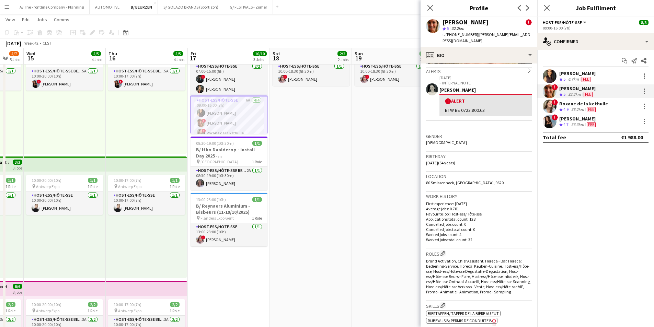
scroll to position [137, 0]
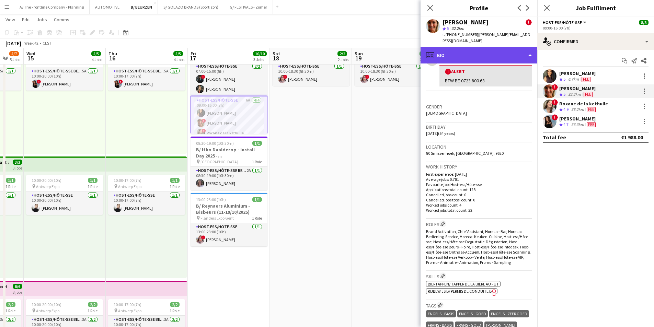
click at [482, 47] on div "profile Bio" at bounding box center [479, 55] width 117 height 16
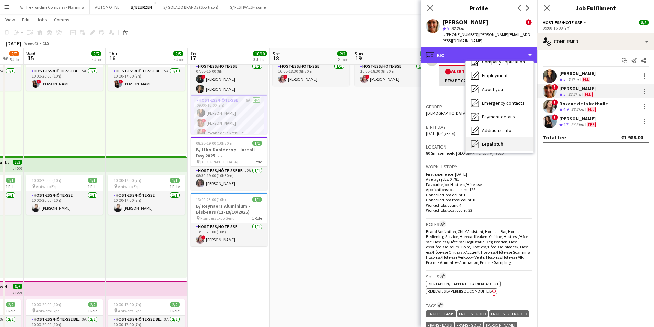
scroll to position [65, 0]
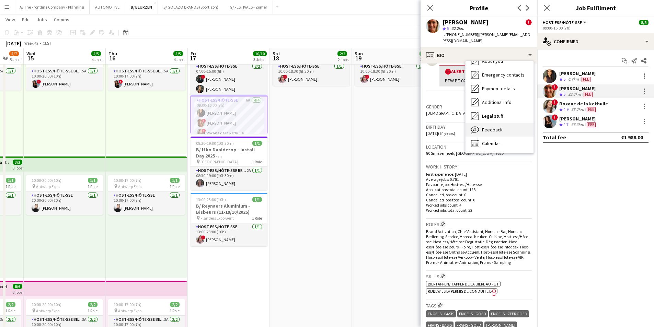
click at [492, 127] on span "Feedback" at bounding box center [492, 130] width 21 height 6
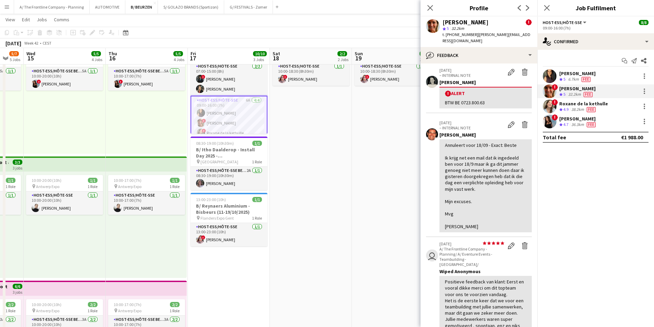
scroll to position [0, 0]
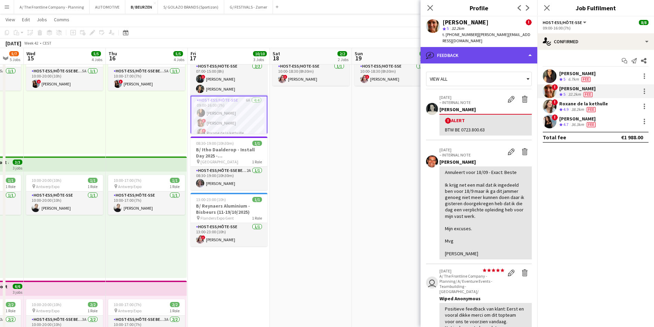
click at [477, 47] on div "bubble-pencil Feedback" at bounding box center [479, 55] width 117 height 16
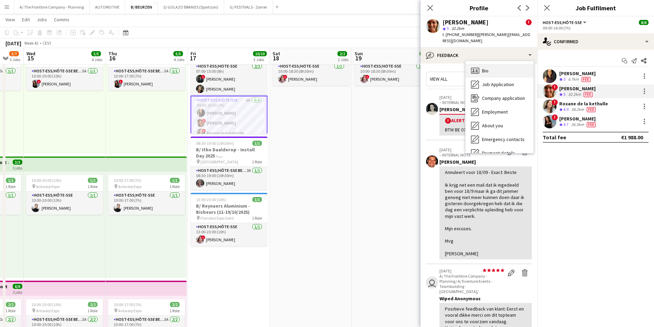
click at [485, 68] on span "Bio" at bounding box center [485, 71] width 7 height 6
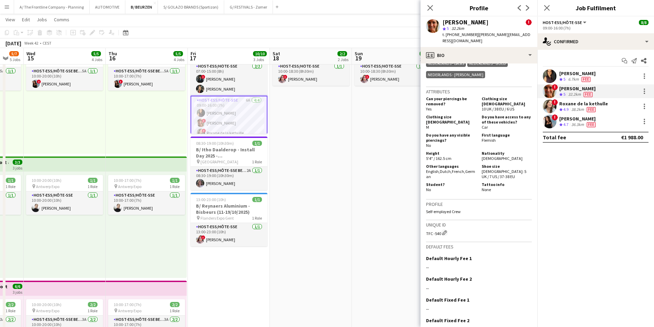
scroll to position [412, 0]
click at [360, 196] on app-date-cell "10:00-18:00 (8h) 1/1 pin Flanders Expo - GENT 1 Role Host-ess/Hôte-sse 5A [DATE…" at bounding box center [393, 222] width 82 height 634
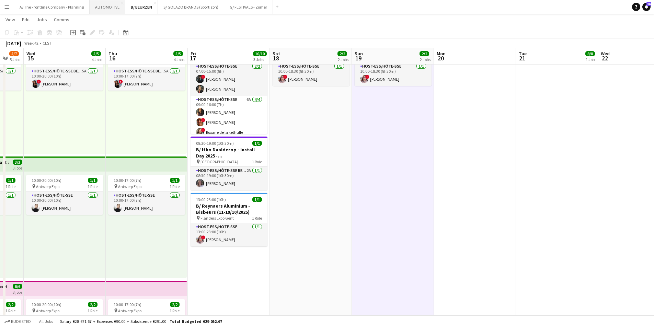
click at [112, 9] on button "AUTOMOTIVE Close" at bounding box center [108, 6] width 36 height 13
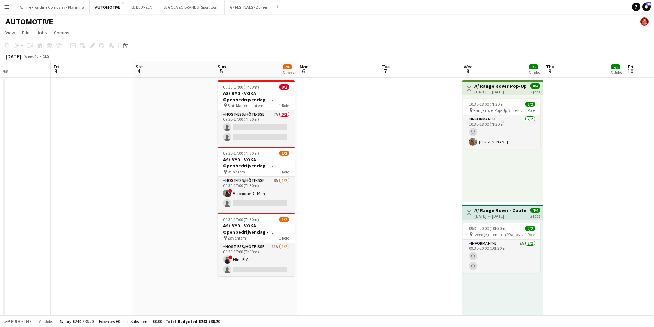
drag, startPoint x: 429, startPoint y: 149, endPoint x: 65, endPoint y: 122, distance: 365.6
click at [65, 122] on app-calendar-viewport "Mon 29 Tue 30 Wed 1 Thu 2 Fri 3 Sat 4 Sun 5 2/6 3 Jobs Mon 6 Tue 7 Wed 8 5/5 3 …" at bounding box center [327, 313] width 654 height 505
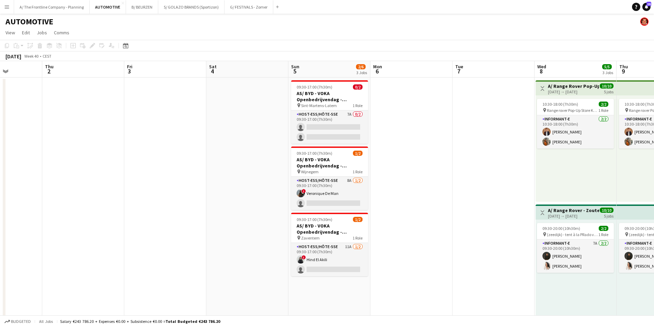
scroll to position [0, 262]
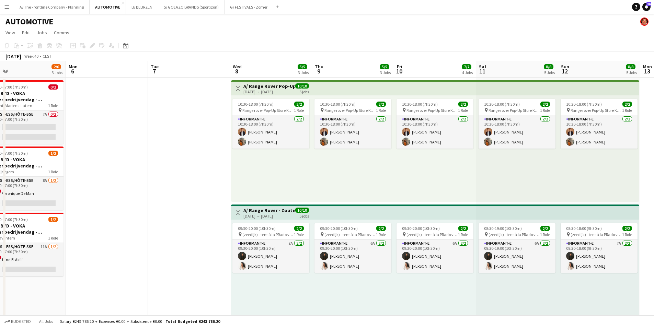
drag, startPoint x: 496, startPoint y: 152, endPoint x: 227, endPoint y: 137, distance: 269.6
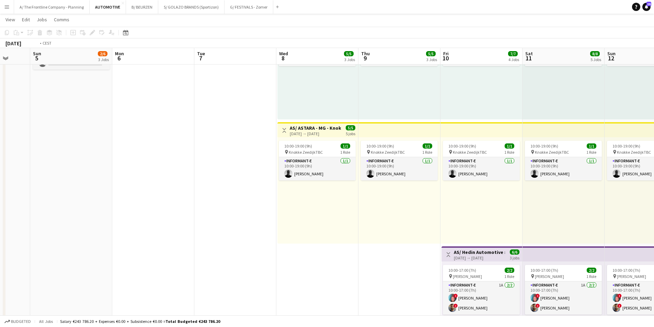
scroll to position [0, 274]
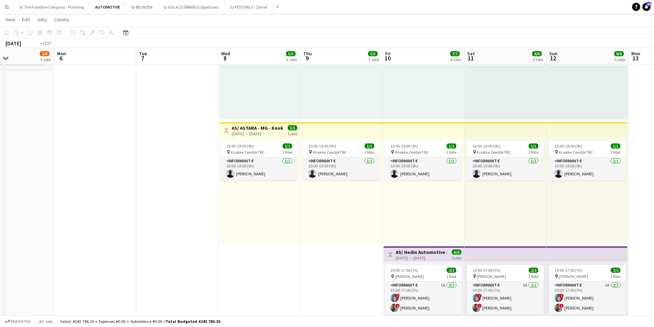
drag, startPoint x: 409, startPoint y: 199, endPoint x: 233, endPoint y: 174, distance: 177.6
click at [233, 174] on app-calendar-viewport "Thu 2 Fri 3 Sat 4 Sun 5 2/6 3 Jobs Mon 6 Tue 7 Wed 8 5/5 3 Jobs Thu 9 5/5 3 Job…" at bounding box center [327, 215] width 654 height 788
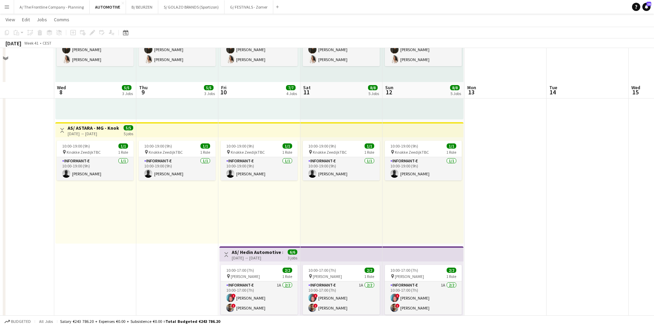
scroll to position [412, 0]
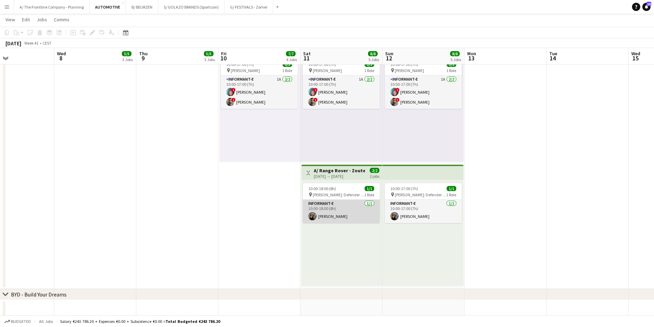
click at [340, 215] on app-card-role "Informant-e [DATE] 10:00-18:00 (8h) [PERSON_NAME]" at bounding box center [341, 211] width 77 height 23
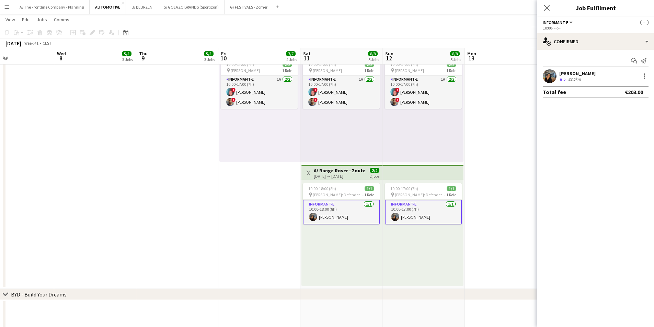
click at [591, 79] on div "[PERSON_NAME] Crew rating 5 83.5km" at bounding box center [595, 76] width 117 height 14
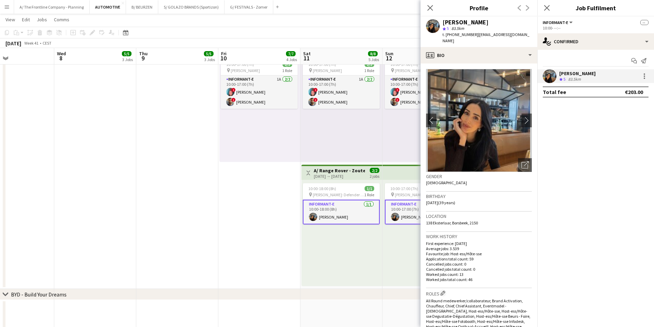
drag, startPoint x: 522, startPoint y: 35, endPoint x: 472, endPoint y: 37, distance: 49.8
click at [472, 37] on div "[PERSON_NAME] star 5 83.5km t. [PHONE_NUMBER] | [EMAIL_ADDRESS][DOMAIN_NAME]" at bounding box center [479, 31] width 117 height 31
copy span "[EMAIL_ADDRESS][DOMAIN_NAME]"
click at [488, 33] on span "| [EMAIL_ADDRESS][DOMAIN_NAME]" at bounding box center [486, 37] width 87 height 11
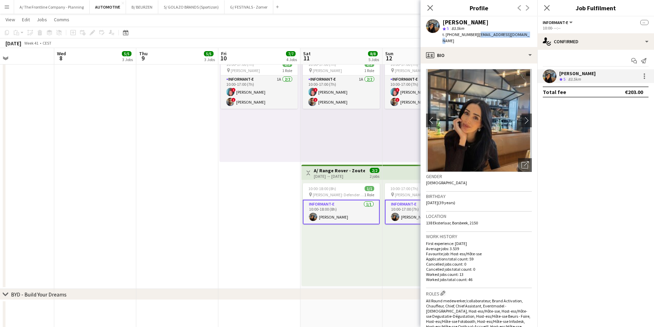
drag, startPoint x: 516, startPoint y: 35, endPoint x: 474, endPoint y: 36, distance: 41.6
click at [474, 36] on div "[PERSON_NAME] star 5 83.5km t. [PHONE_NUMBER] | [EMAIL_ADDRESS][DOMAIN_NAME]" at bounding box center [479, 31] width 117 height 31
copy span "[EMAIL_ADDRESS][DOMAIN_NAME]"
click at [459, 36] on span "t. [PHONE_NUMBER]" at bounding box center [461, 34] width 36 height 5
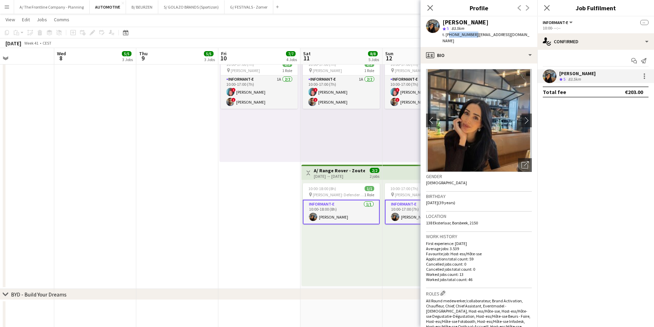
copy span "32472104444"
